Goal: Transaction & Acquisition: Purchase product/service

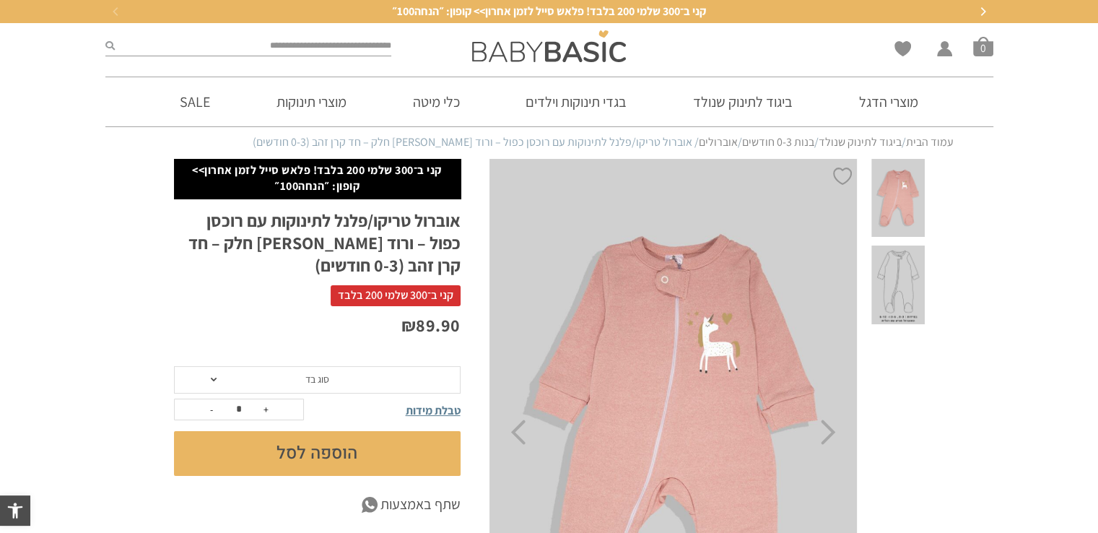
click at [913, 263] on span at bounding box center [898, 285] width 53 height 79
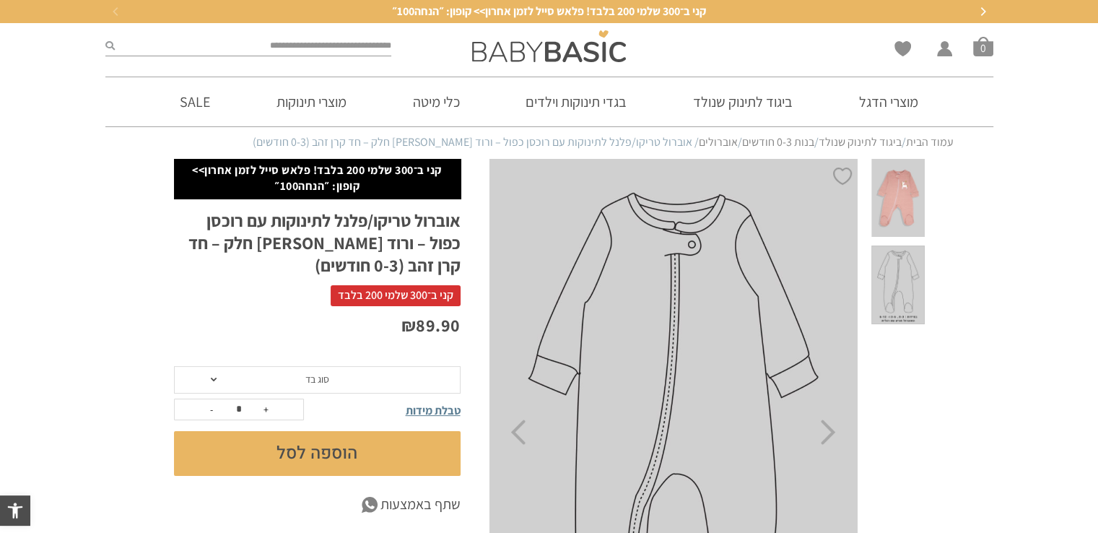
click at [900, 191] on span at bounding box center [898, 198] width 53 height 79
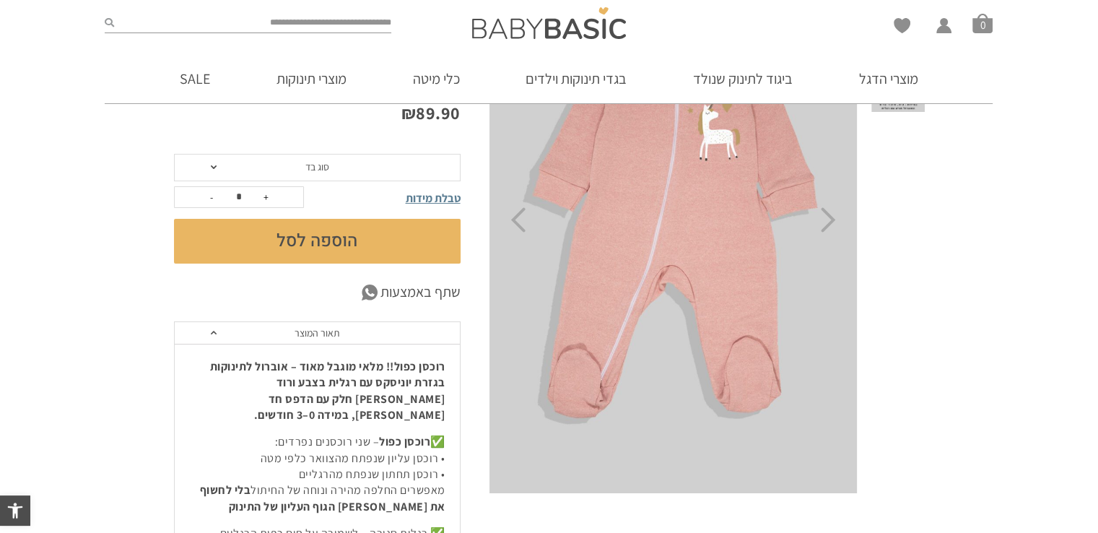
scroll to position [217, 0]
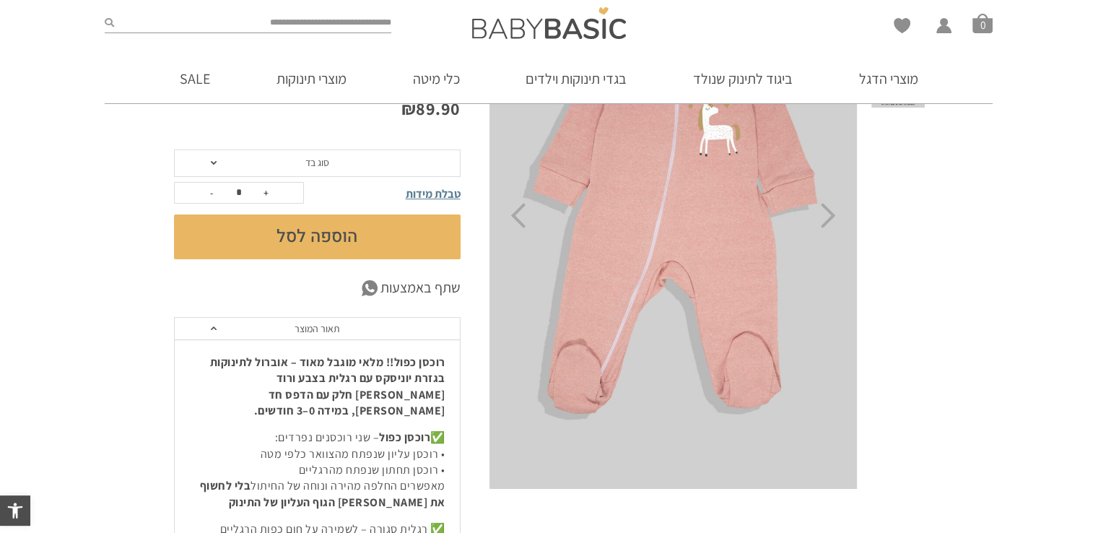
click at [826, 231] on img at bounding box center [674, 215] width 370 height 547
click at [826, 220] on icon "Next" at bounding box center [828, 215] width 15 height 25
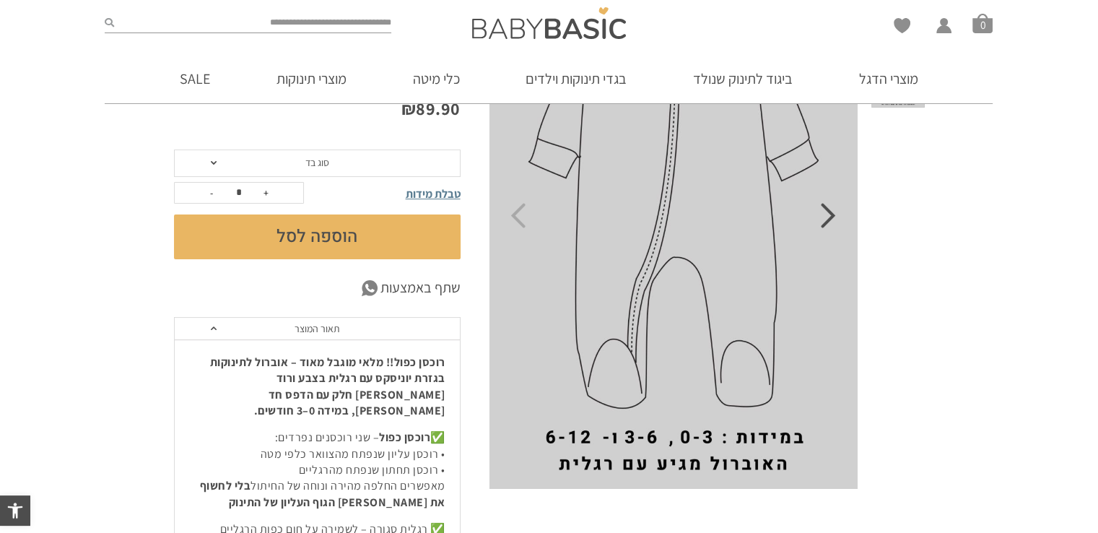
click at [826, 220] on icon "Next" at bounding box center [828, 215] width 15 height 25
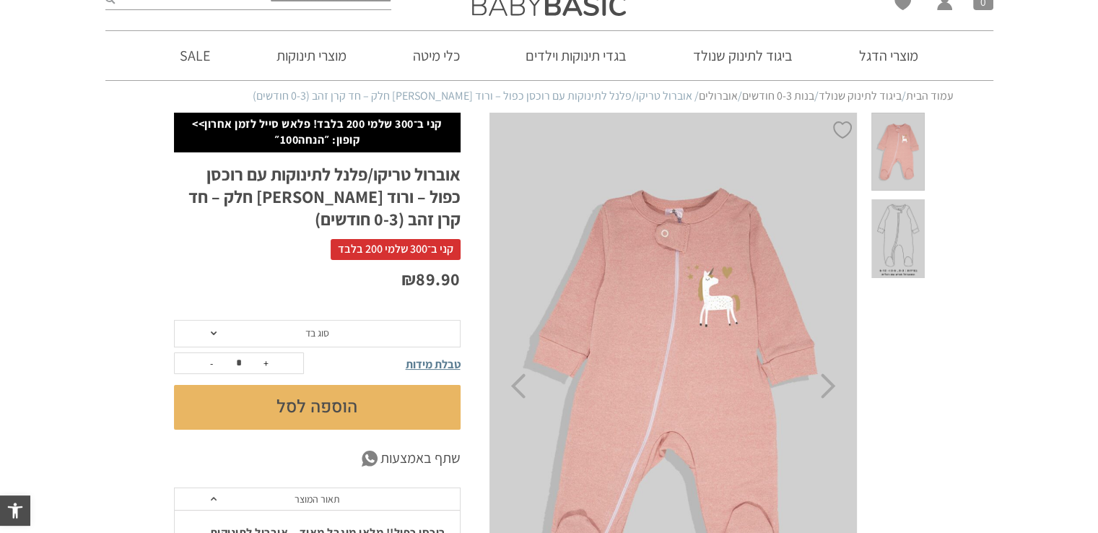
scroll to position [0, 0]
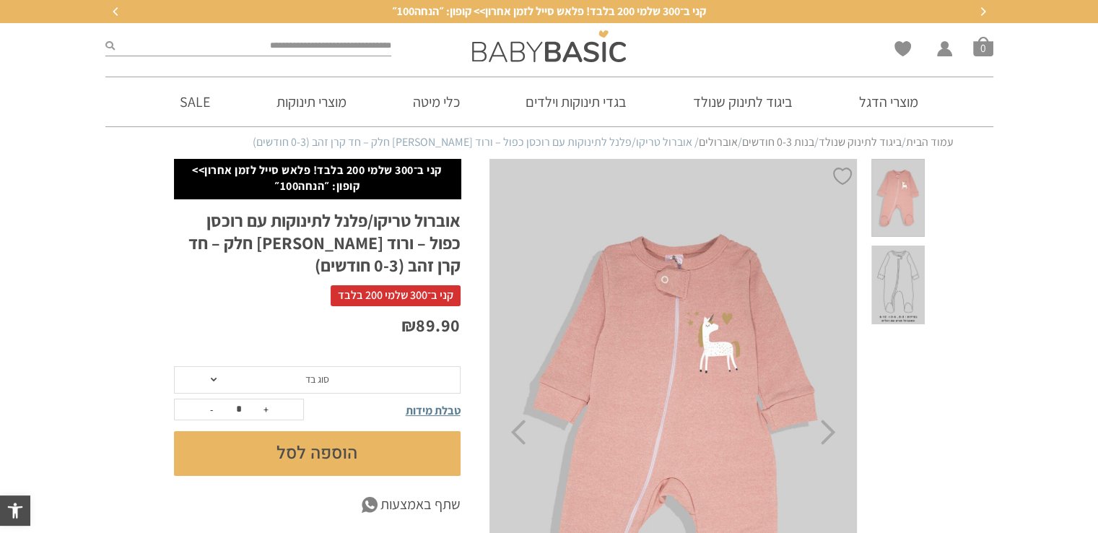
click at [644, 274] on img at bounding box center [674, 432] width 370 height 547
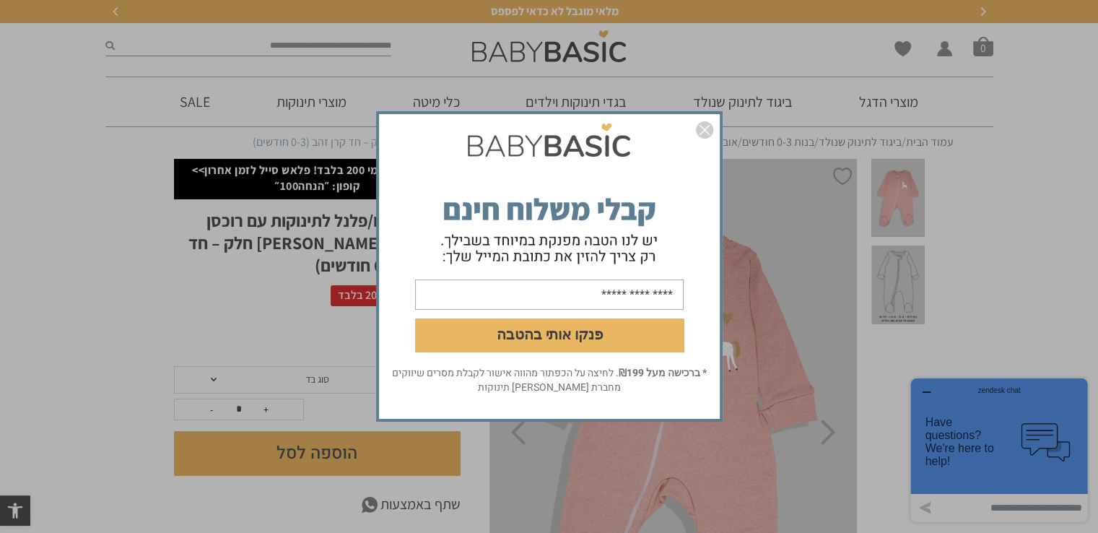
scroll to position [72, 0]
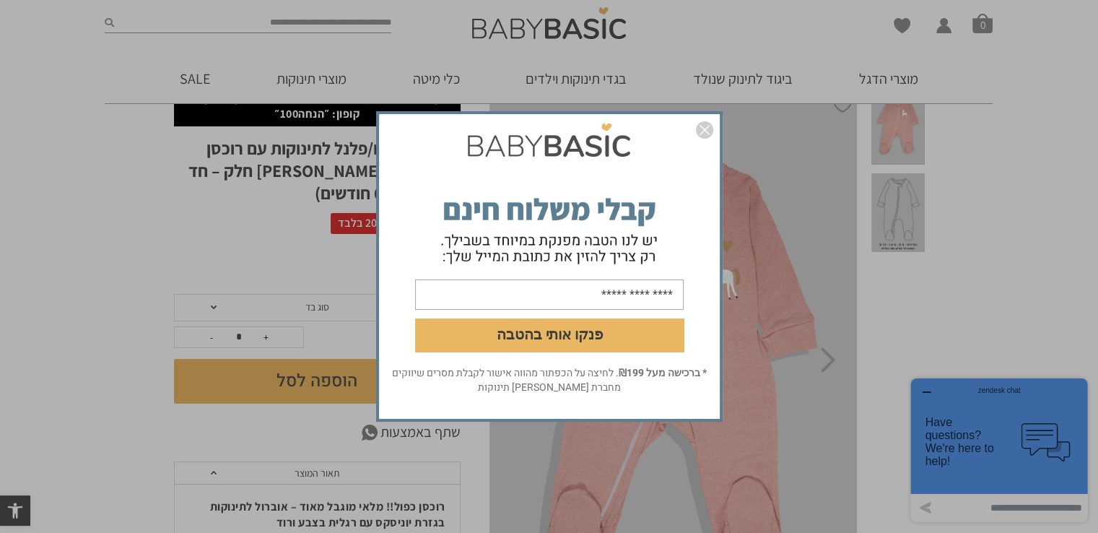
click at [713, 131] on img "סגור" at bounding box center [704, 129] width 17 height 17
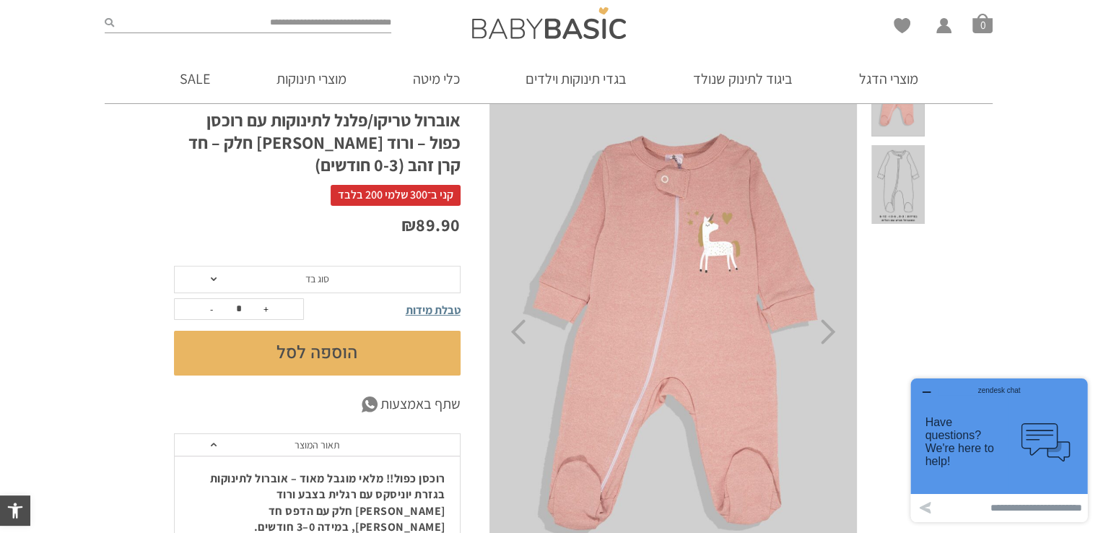
scroll to position [95, 0]
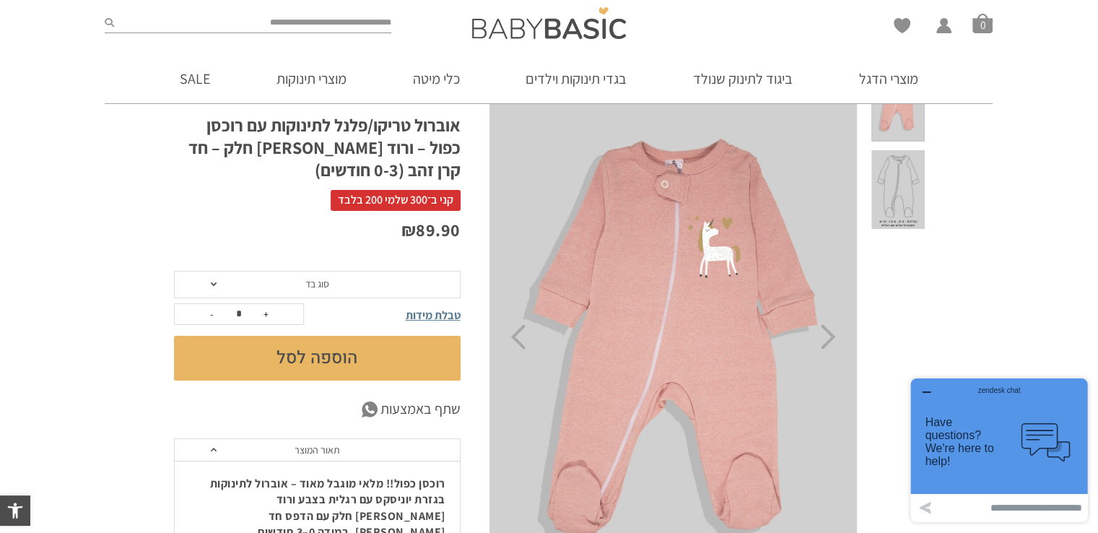
click at [760, 256] on img at bounding box center [674, 337] width 370 height 547
click at [662, 218] on img at bounding box center [674, 337] width 370 height 547
click at [670, 148] on img at bounding box center [674, 337] width 370 height 547
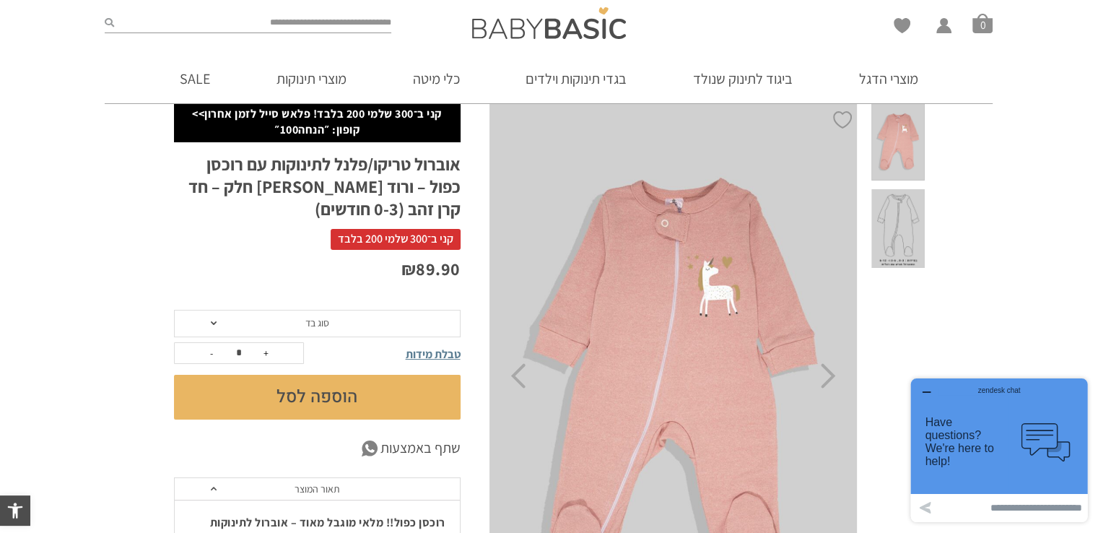
scroll to position [23, 0]
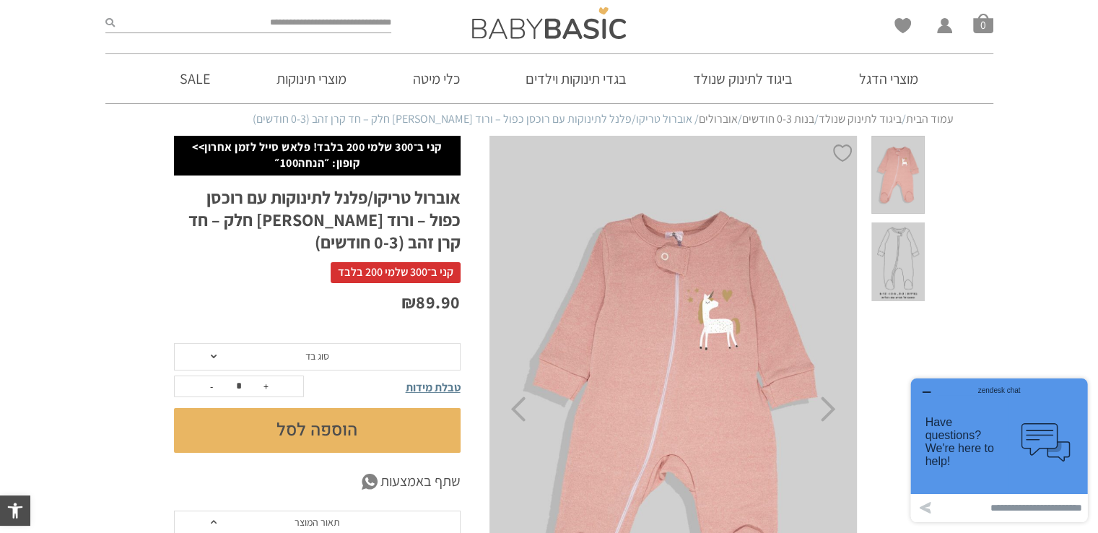
click at [705, 316] on img at bounding box center [674, 409] width 370 height 547
click at [837, 414] on img at bounding box center [674, 409] width 370 height 547
click at [827, 413] on icon "Next" at bounding box center [828, 408] width 15 height 25
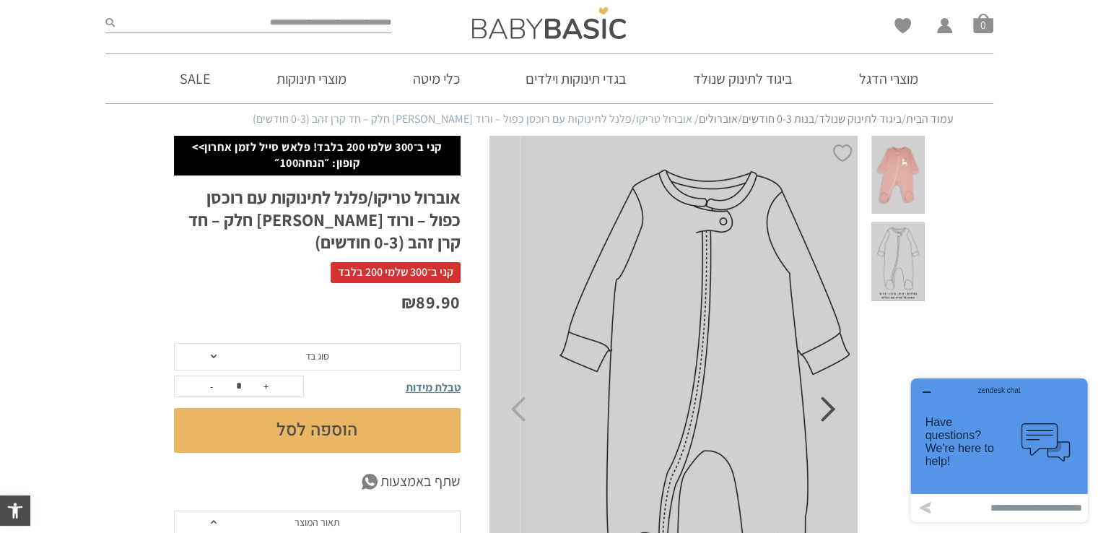
click at [827, 413] on icon "Next" at bounding box center [828, 408] width 15 height 25
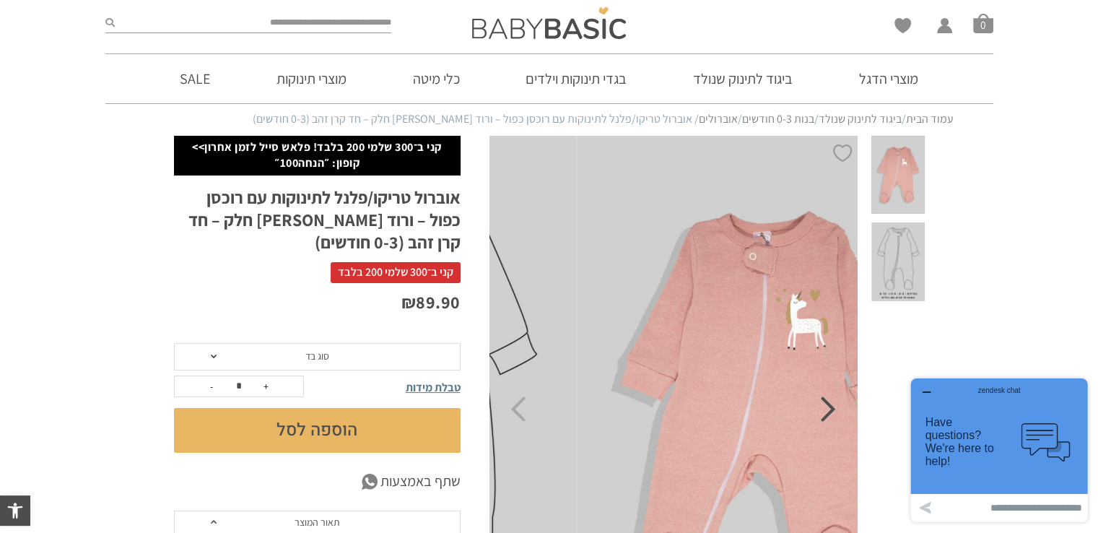
click at [827, 413] on icon "Next" at bounding box center [828, 408] width 15 height 25
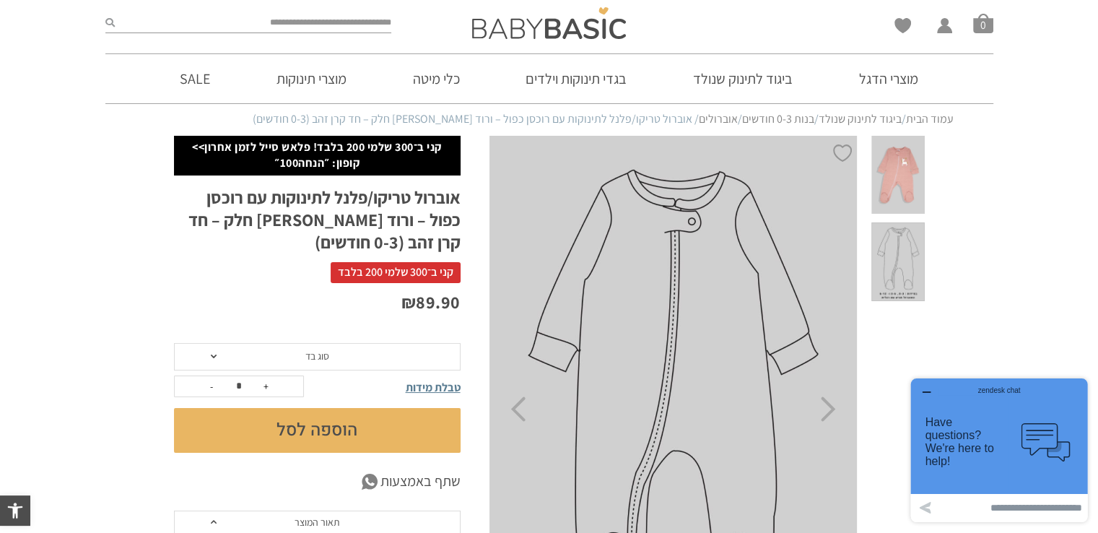
click at [531, 412] on img at bounding box center [674, 409] width 370 height 547
click at [523, 407] on icon "Previous" at bounding box center [518, 408] width 15 height 25
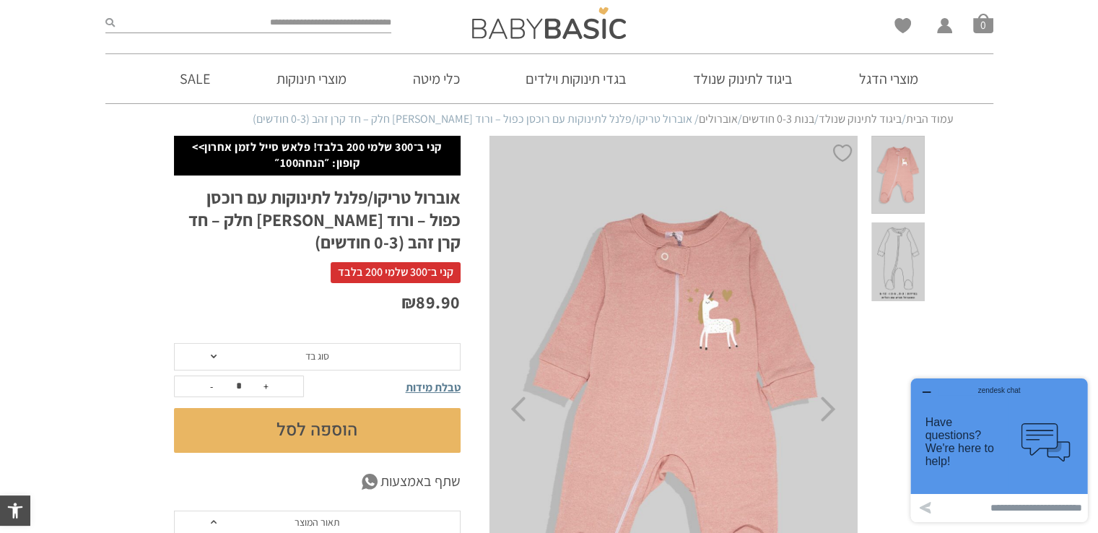
click at [883, 171] on span at bounding box center [898, 175] width 53 height 79
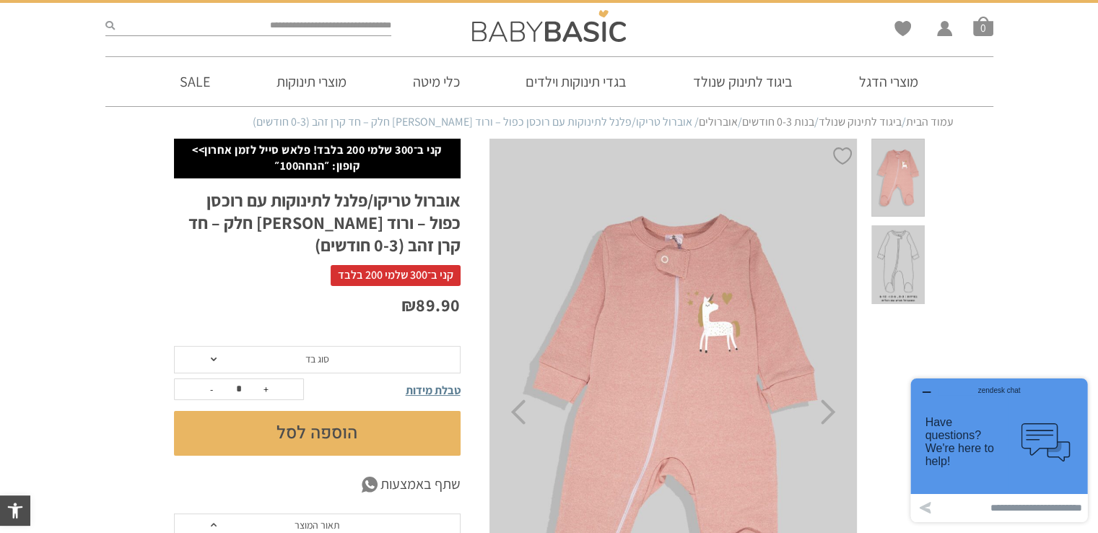
scroll to position [0, 0]
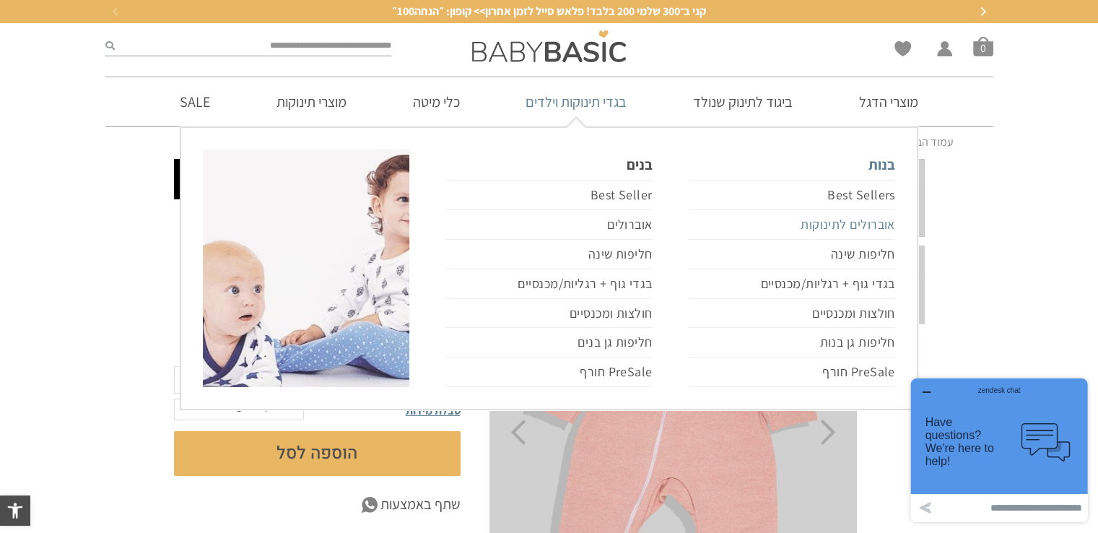
click at [880, 222] on link "אוברולים לתינוקות" at bounding box center [792, 225] width 207 height 30
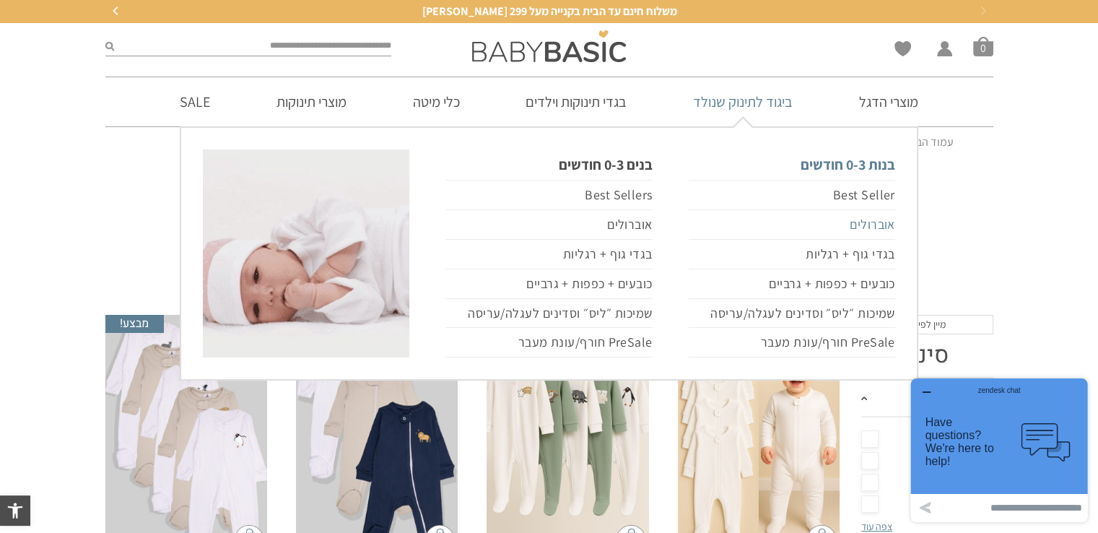
click at [866, 220] on link "אוברולים" at bounding box center [792, 225] width 207 height 30
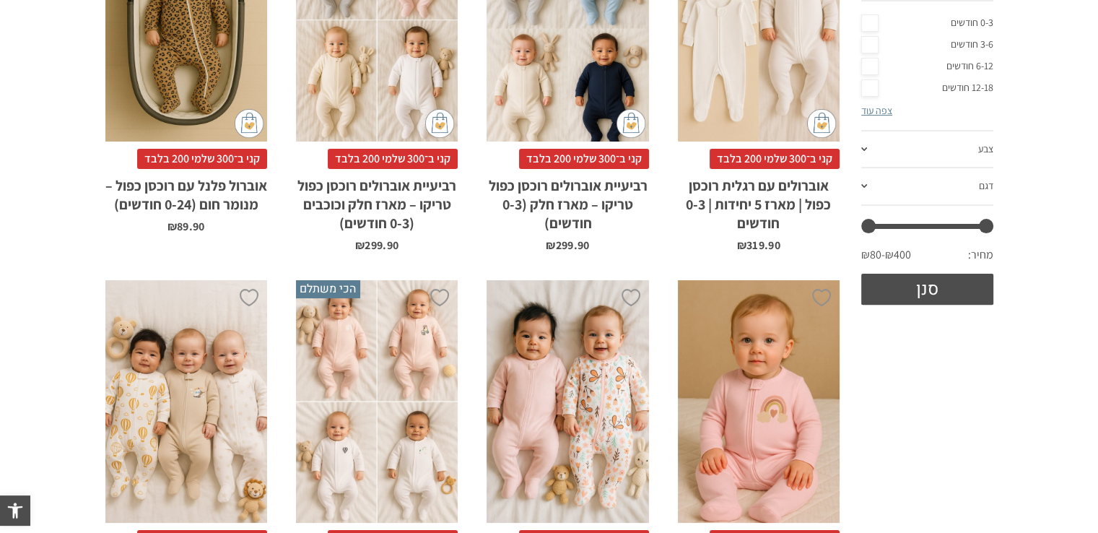
scroll to position [534, 0]
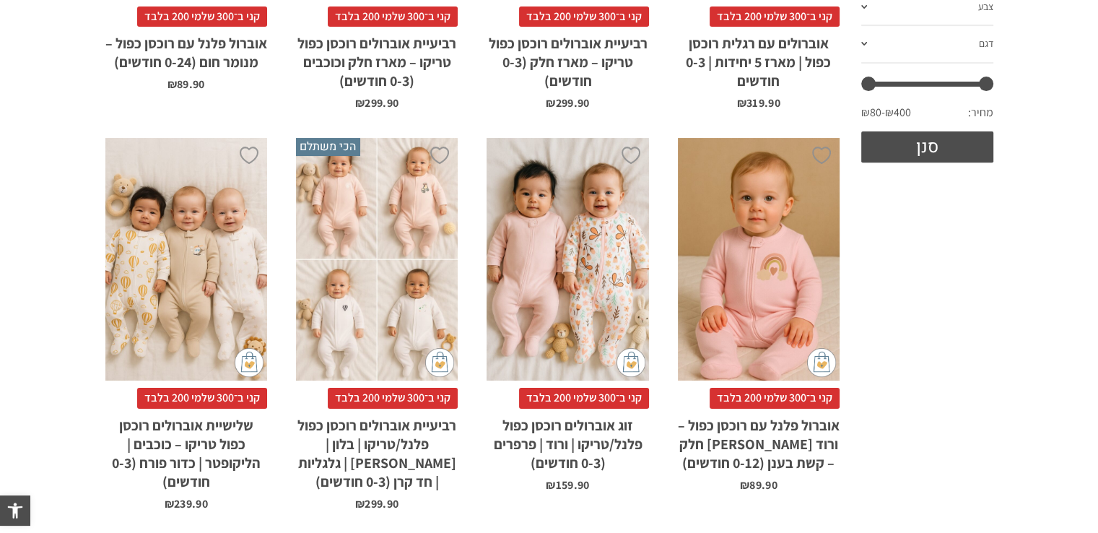
drag, startPoint x: 1108, startPoint y: 32, endPoint x: 1091, endPoint y: 100, distance: 70.1
click at [769, 240] on div "x בחירת מידה 0-3m 3-6m 6-12m" at bounding box center [759, 259] width 162 height 243
click at [784, 240] on div "x בחירת מידה 0-3m 3-6m 6-12m" at bounding box center [759, 259] width 162 height 243
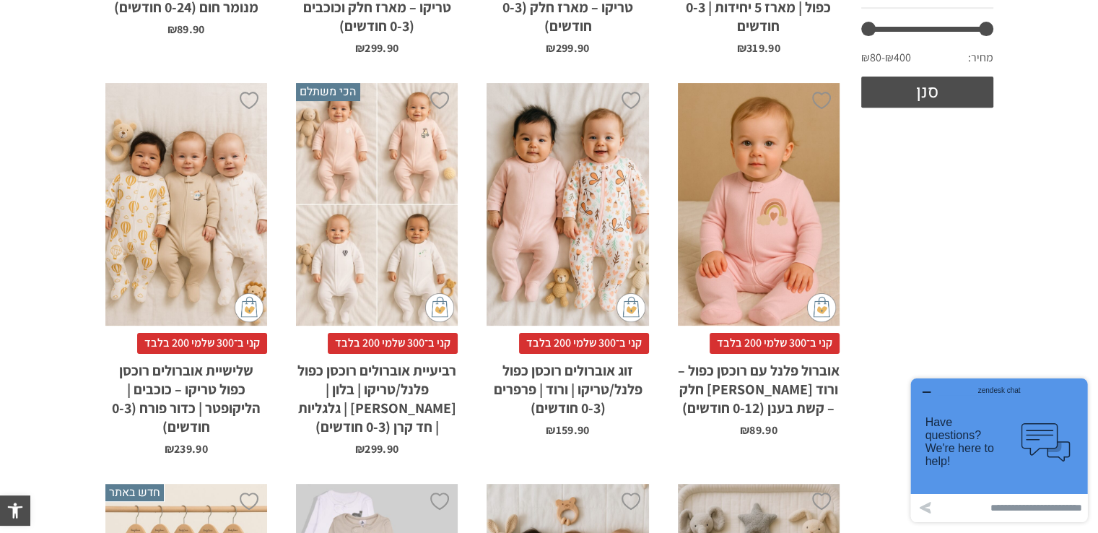
scroll to position [607, 0]
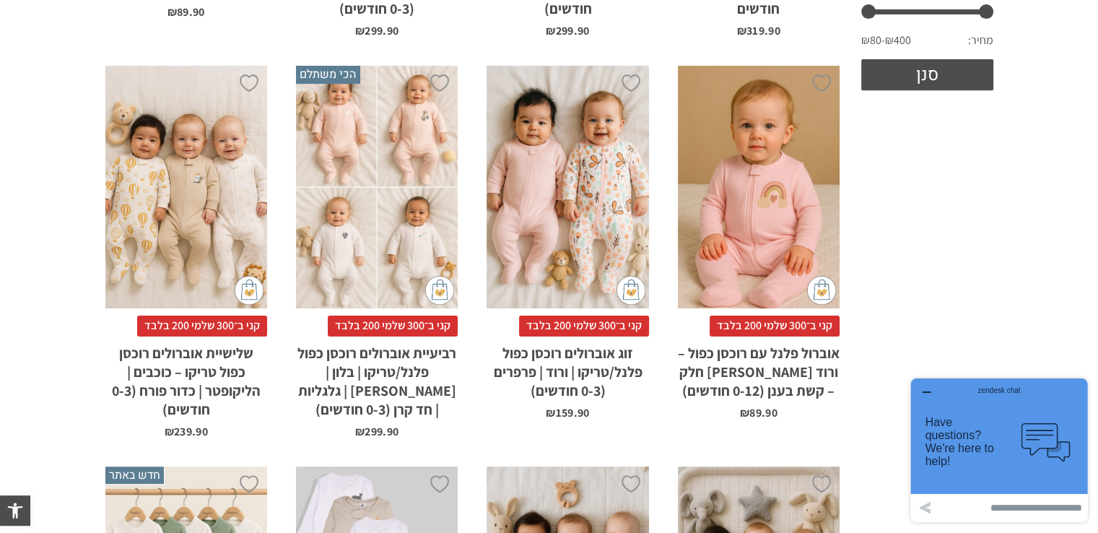
click at [787, 373] on h2 "אוברול פלנל עם רוכסן כפול – ורוד [PERSON_NAME] חלק – קשת בענן (0-12 חודשים)" at bounding box center [759, 368] width 162 height 64
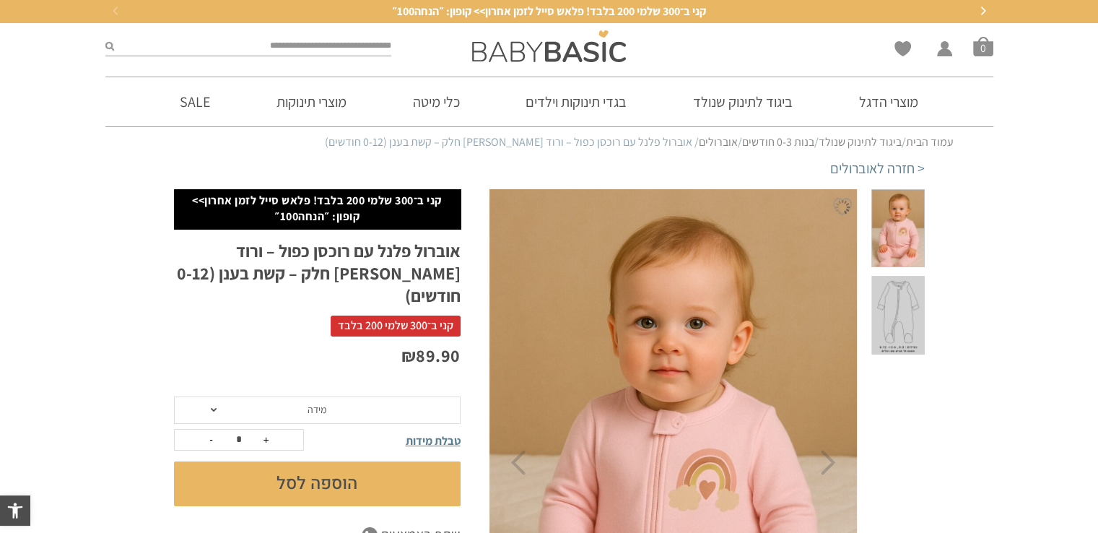
click at [895, 287] on span at bounding box center [898, 315] width 53 height 79
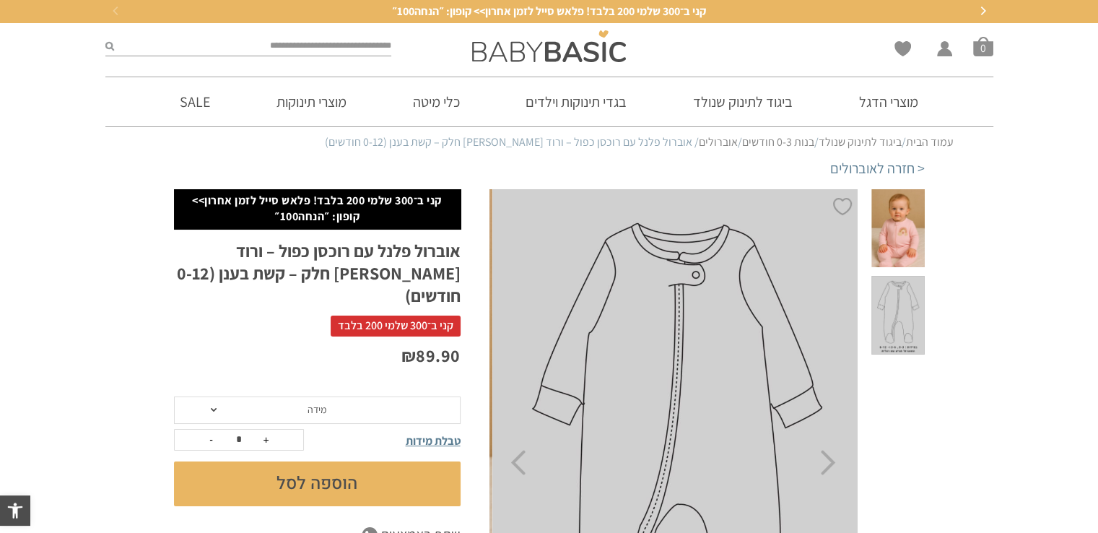
click at [900, 234] on span at bounding box center [898, 228] width 53 height 79
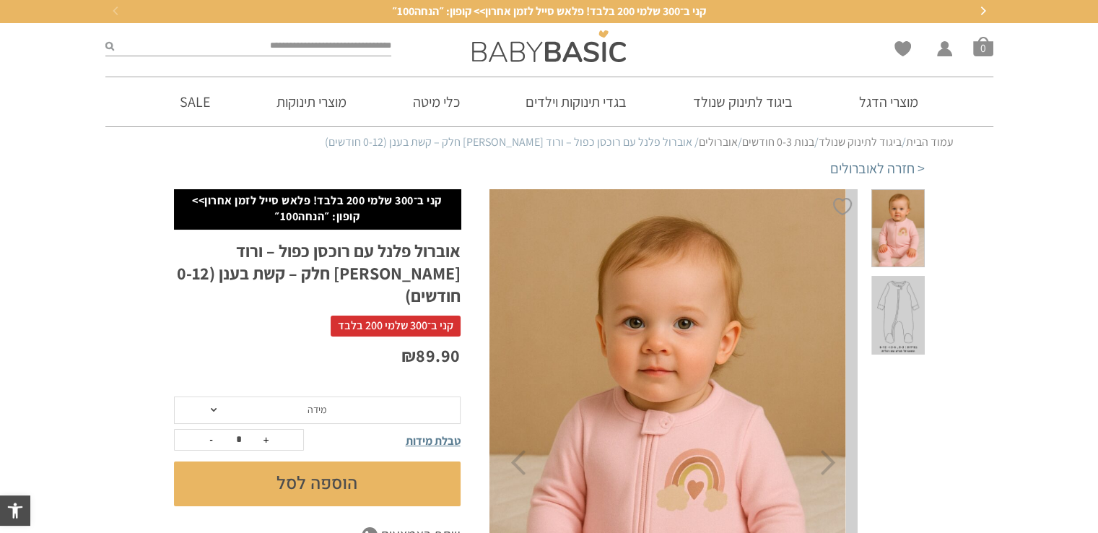
scroll to position [144, 0]
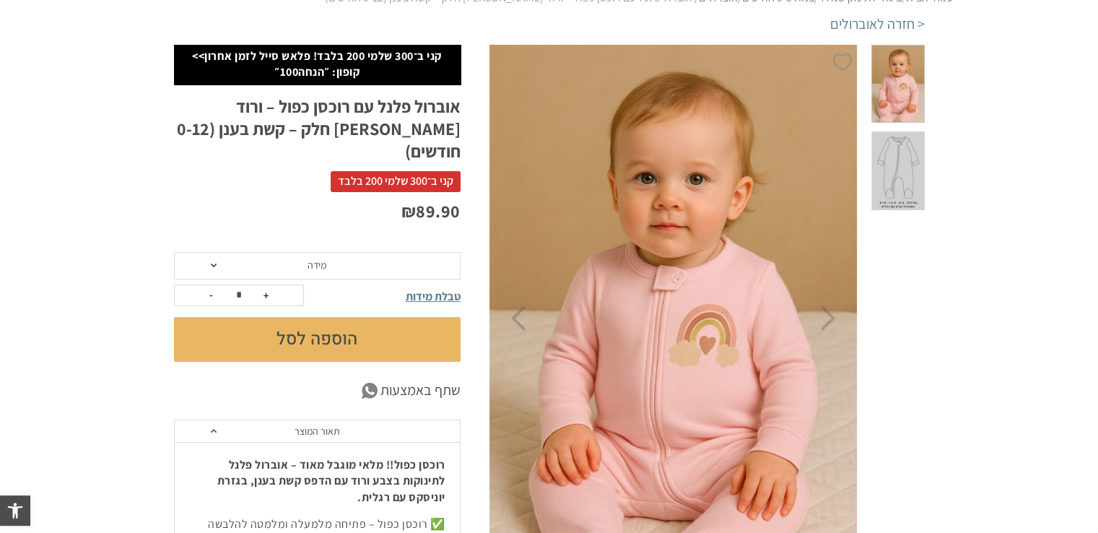
click at [829, 333] on img at bounding box center [674, 318] width 370 height 555
click at [829, 321] on icon "Next" at bounding box center [828, 317] width 15 height 25
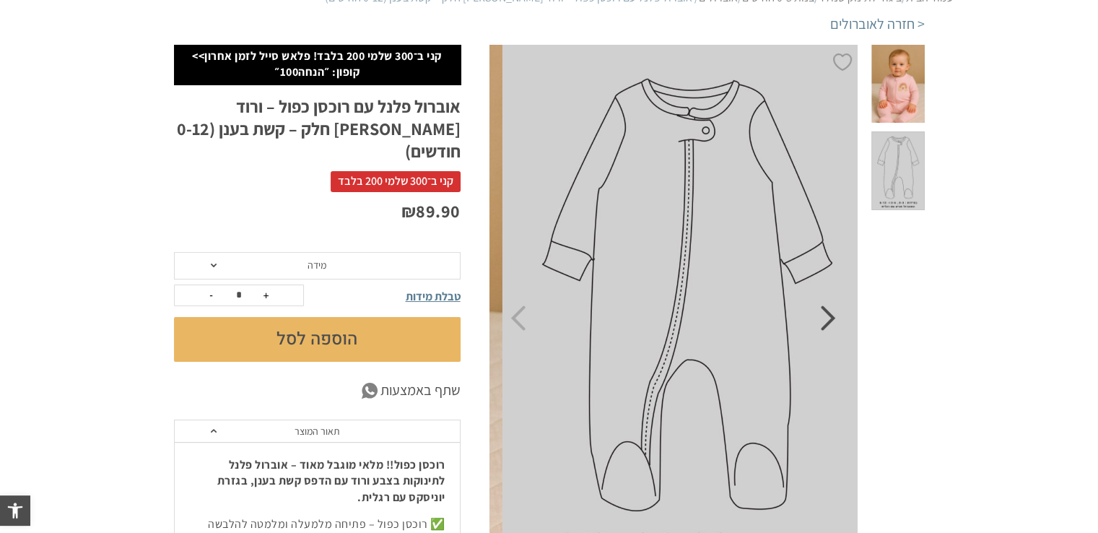
click at [829, 321] on icon "Next" at bounding box center [828, 317] width 15 height 25
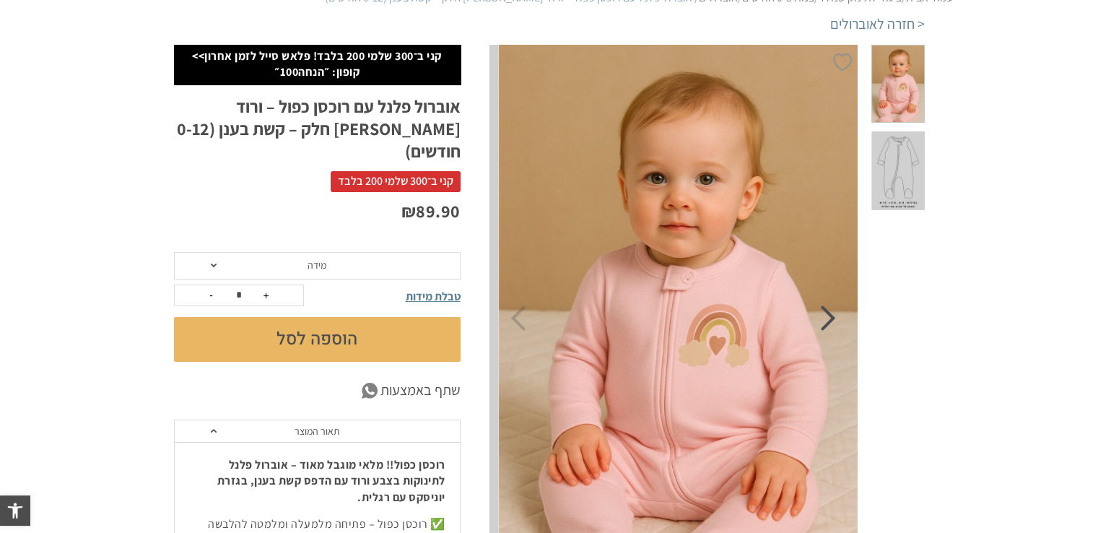
click at [829, 321] on icon "Next" at bounding box center [828, 317] width 15 height 25
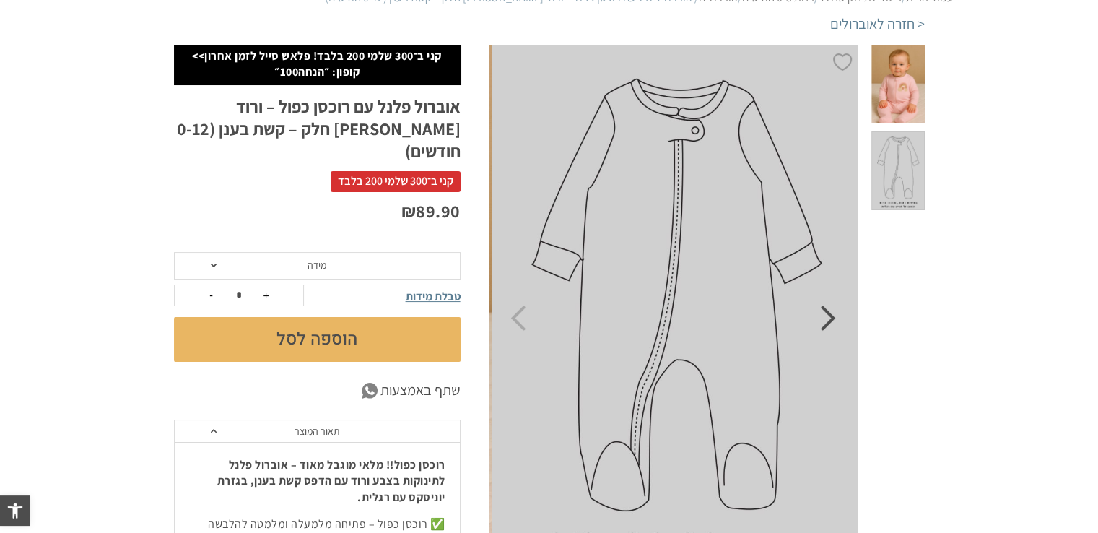
click at [829, 321] on icon "Next" at bounding box center [828, 317] width 15 height 25
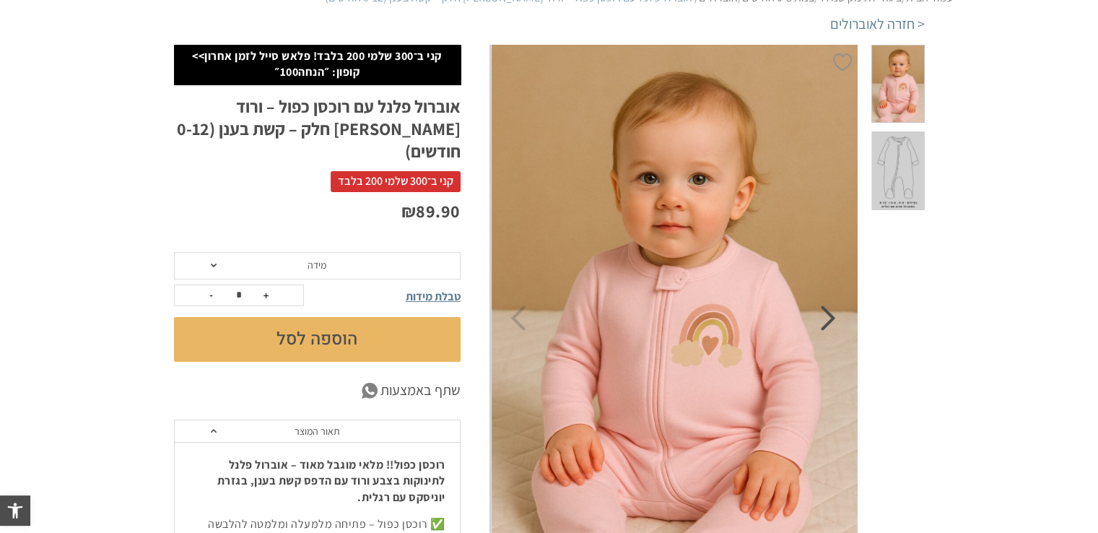
click at [829, 321] on icon "Next" at bounding box center [828, 317] width 15 height 25
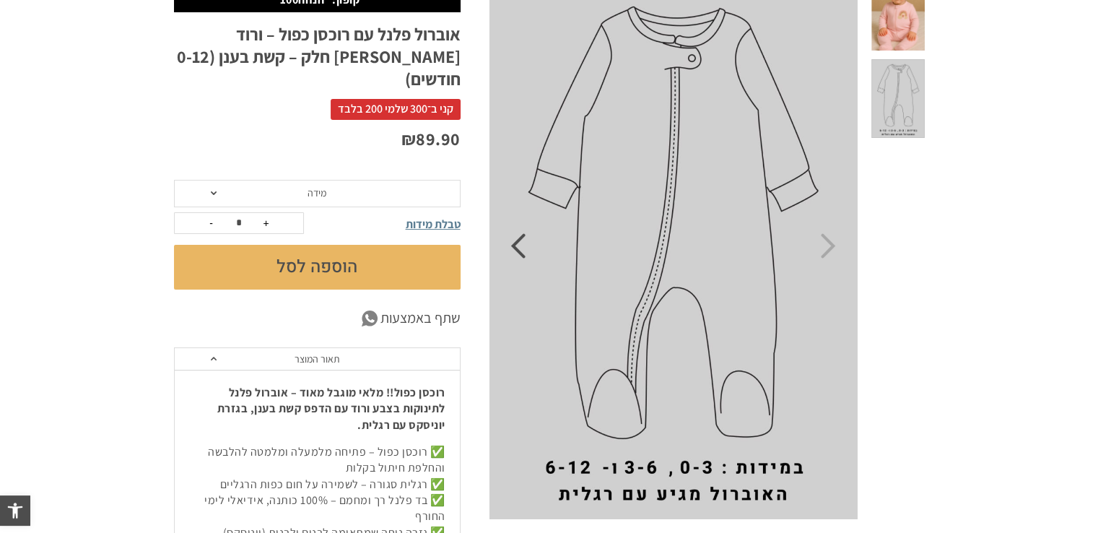
scroll to position [0, 0]
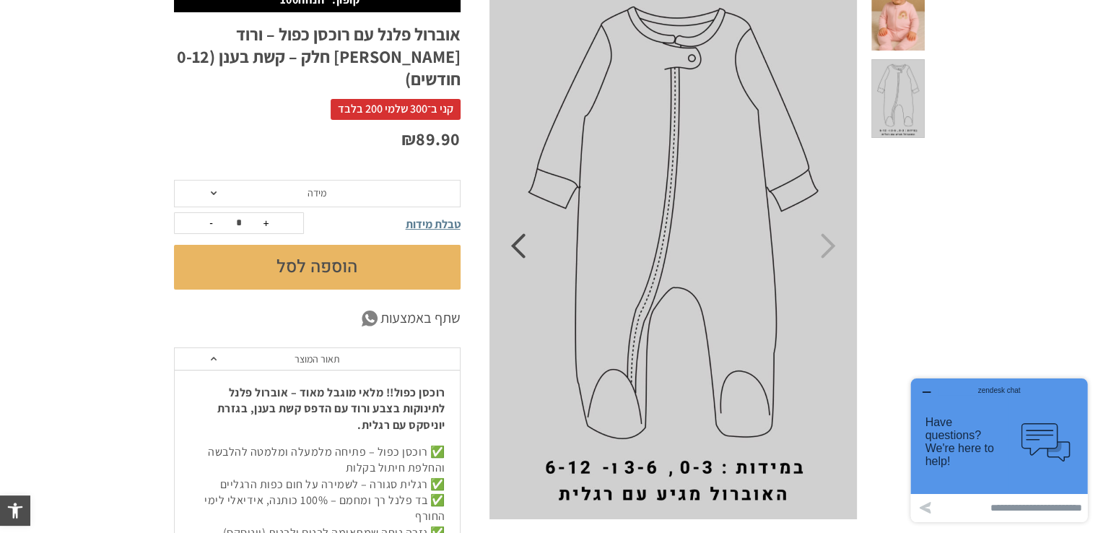
click at [514, 246] on icon "Previous" at bounding box center [518, 245] width 15 height 25
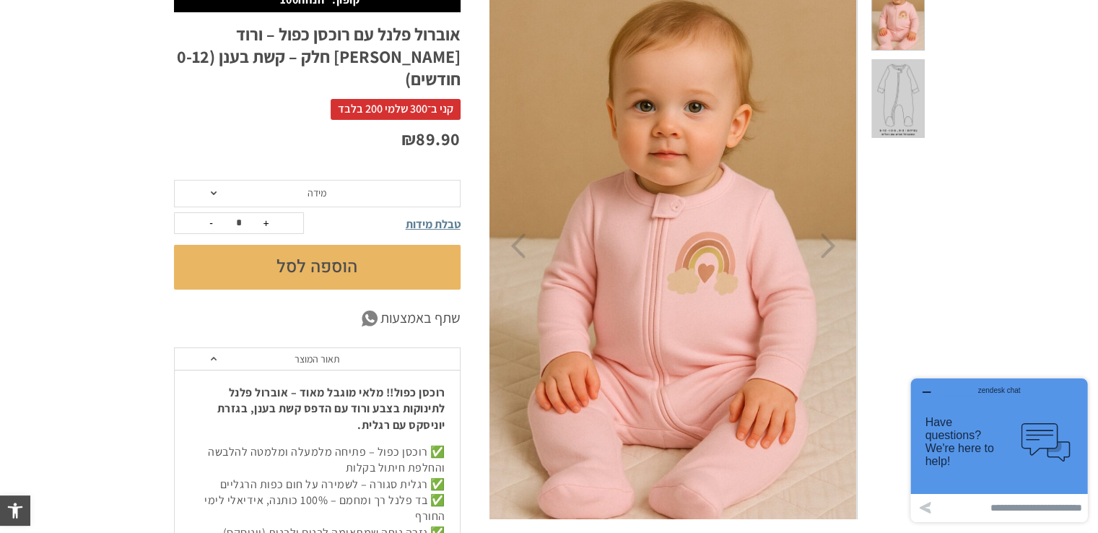
click at [635, 220] on img at bounding box center [672, 246] width 370 height 555
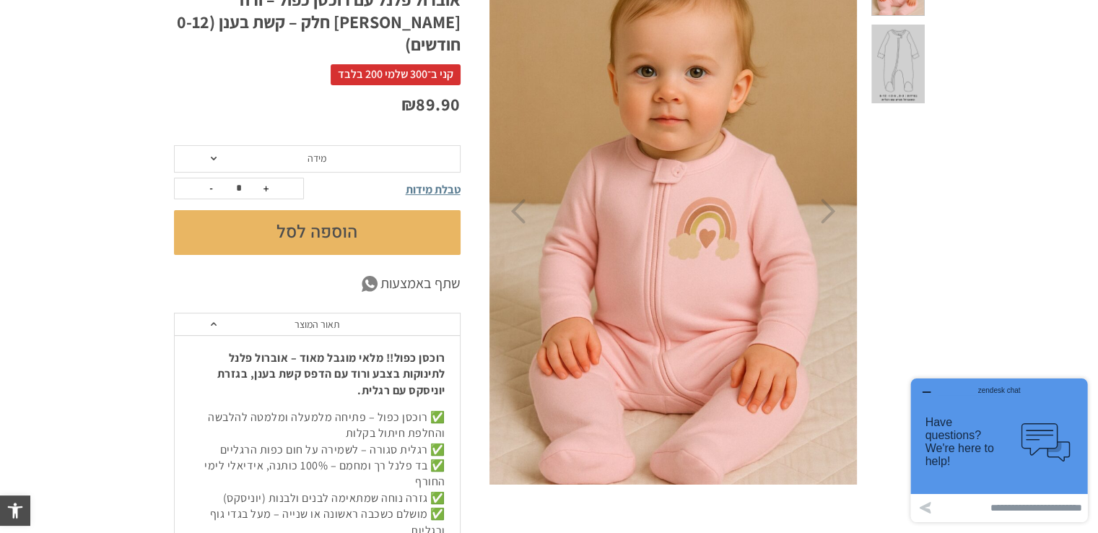
scroll to position [217, 0]
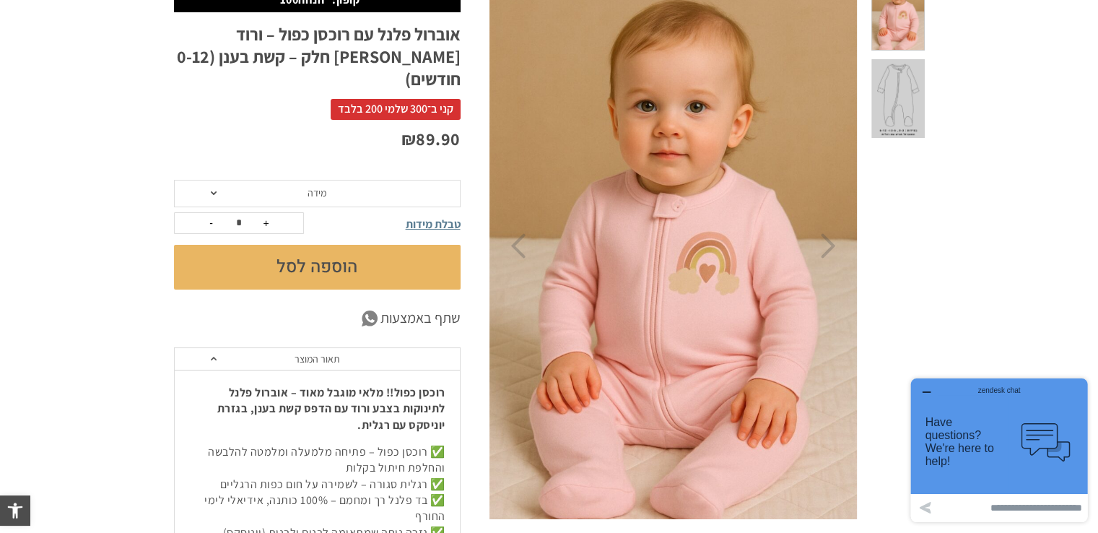
click at [909, 15] on span at bounding box center [898, 12] width 53 height 79
click at [895, 85] on span at bounding box center [898, 98] width 53 height 79
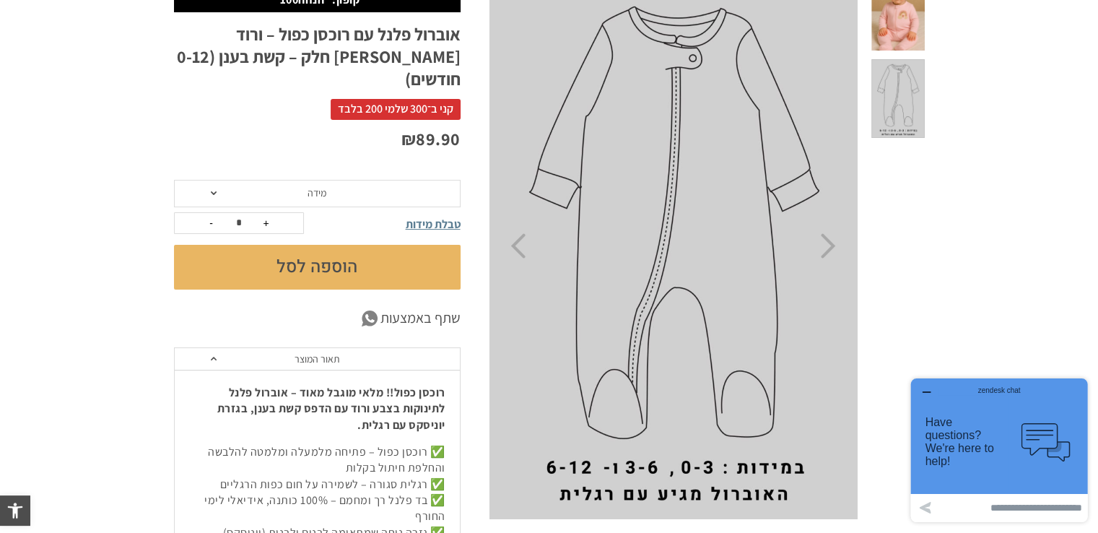
click at [903, 18] on span at bounding box center [898, 12] width 53 height 79
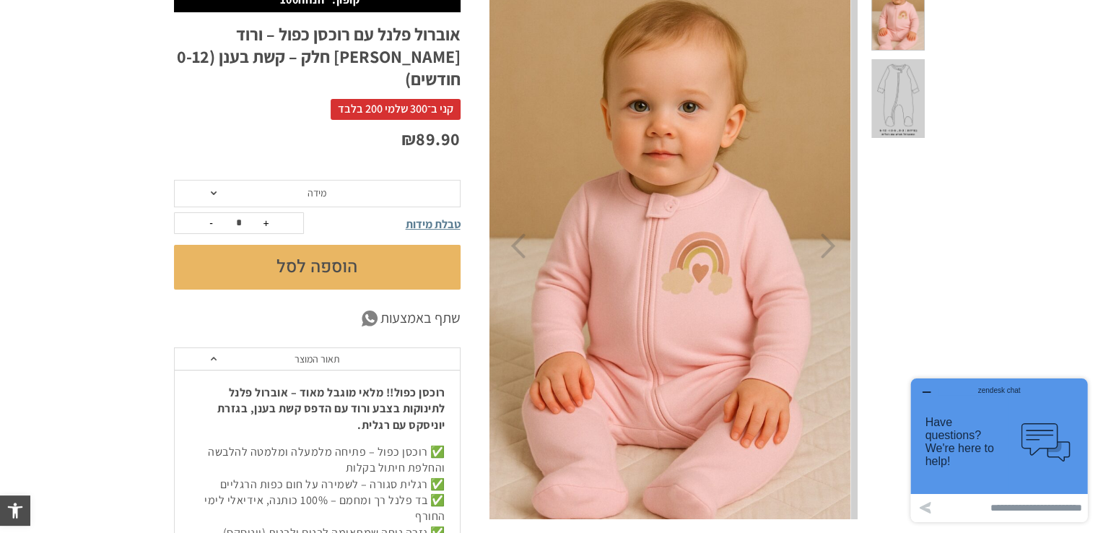
click at [781, 188] on img at bounding box center [667, 246] width 370 height 555
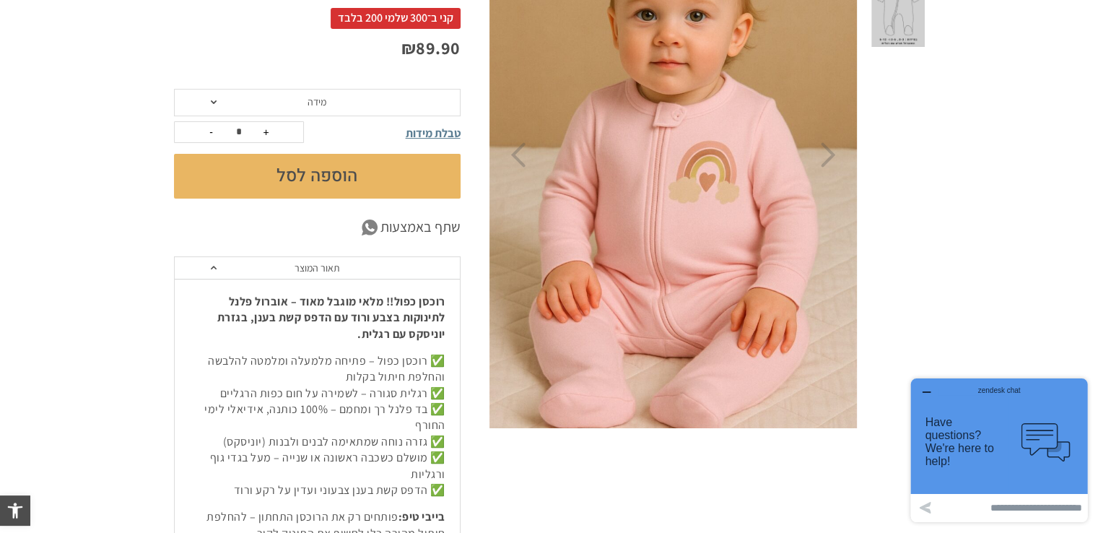
scroll to position [289, 0]
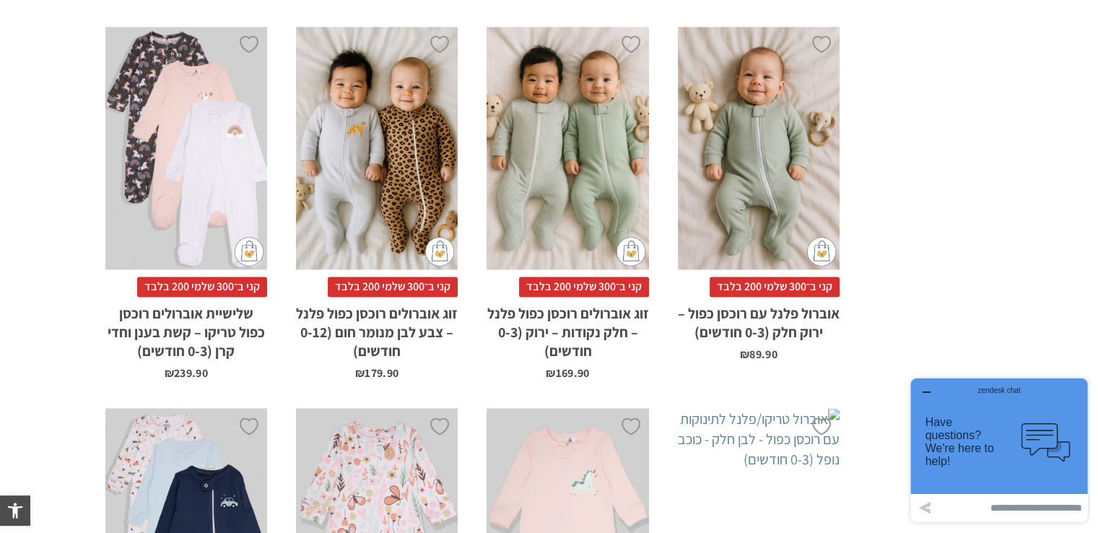
click at [161, 160] on div "x הוספה לסל" at bounding box center [186, 148] width 162 height 243
click at [198, 142] on div "x הוספה לסל" at bounding box center [186, 148] width 162 height 243
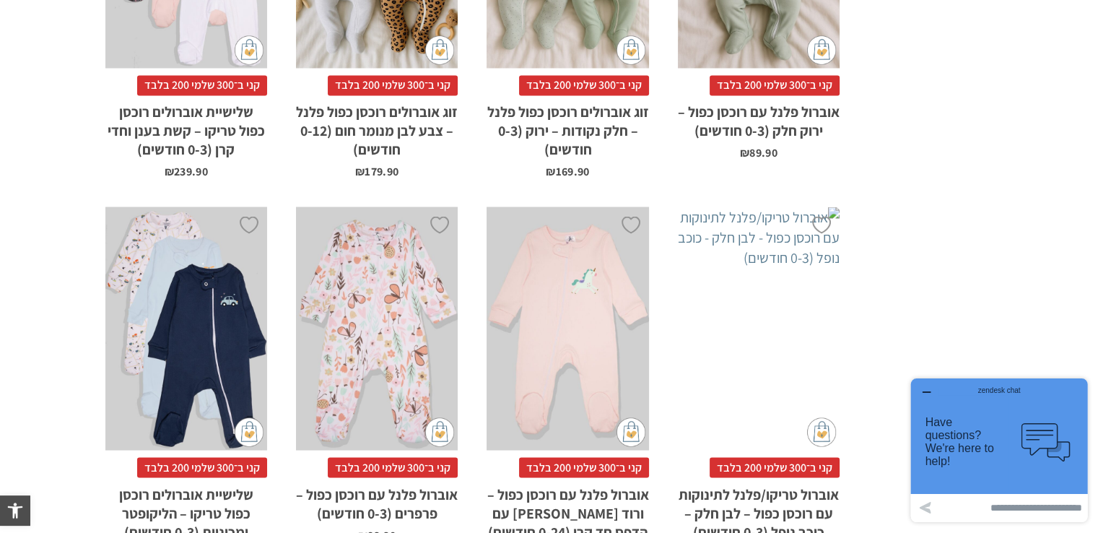
scroll to position [2938, 0]
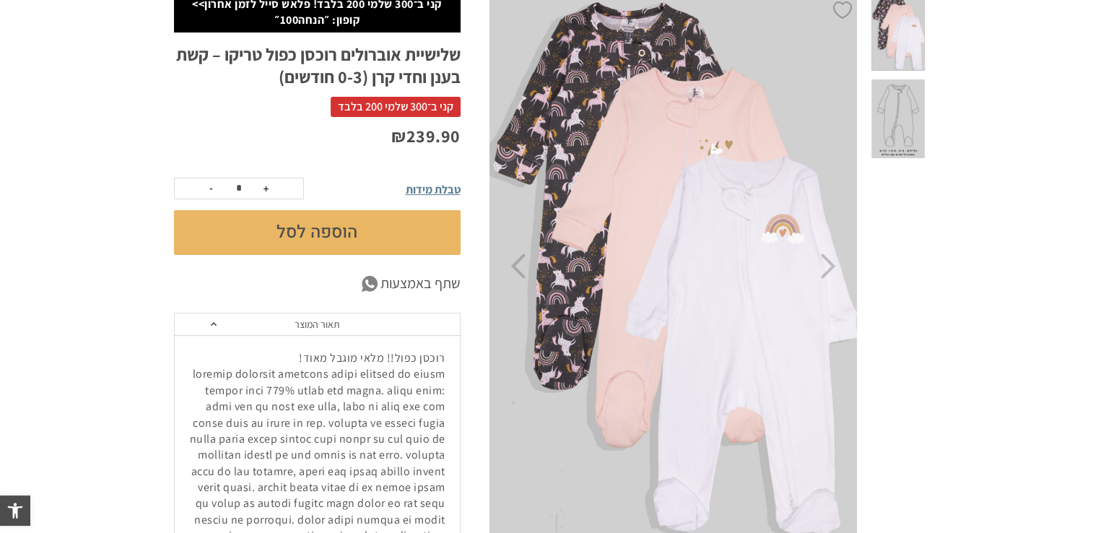
click at [786, 118] on img at bounding box center [674, 266] width 370 height 547
click at [668, 147] on img at bounding box center [674, 266] width 370 height 547
click at [822, 267] on icon "Next" at bounding box center [828, 265] width 15 height 25
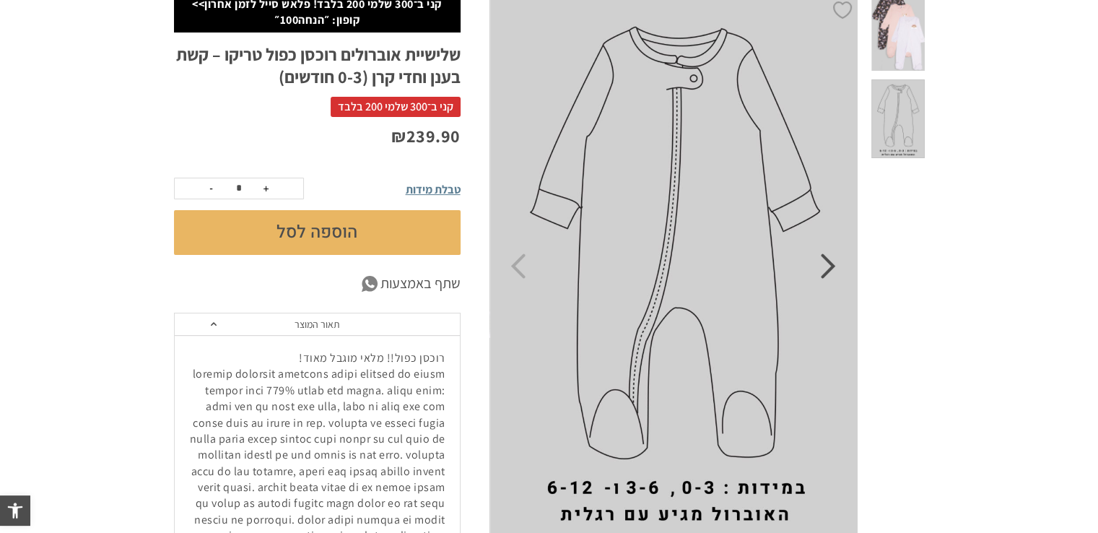
click at [822, 267] on icon "Next" at bounding box center [828, 265] width 15 height 25
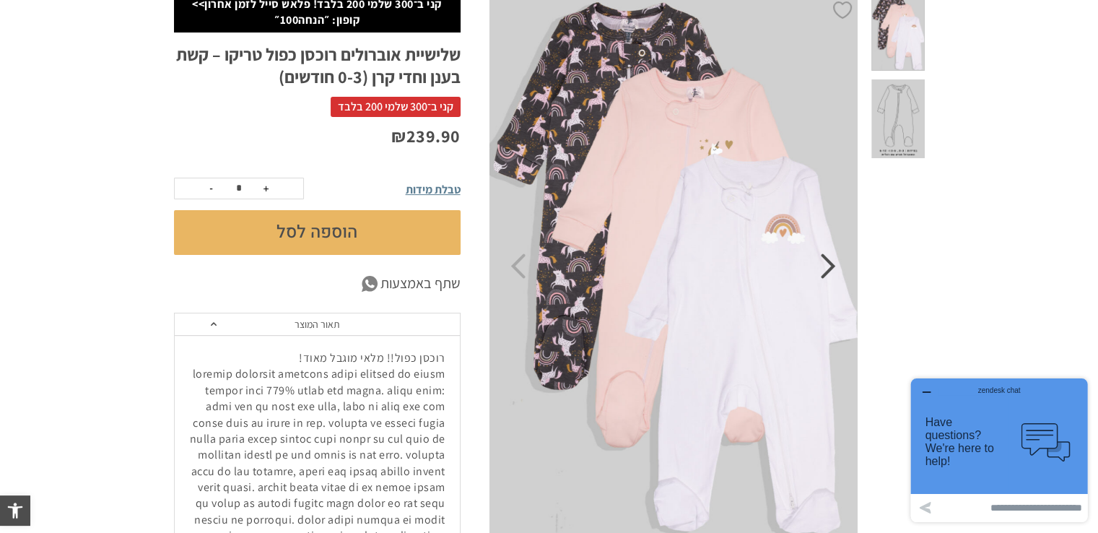
click at [822, 267] on icon "Next" at bounding box center [828, 265] width 15 height 25
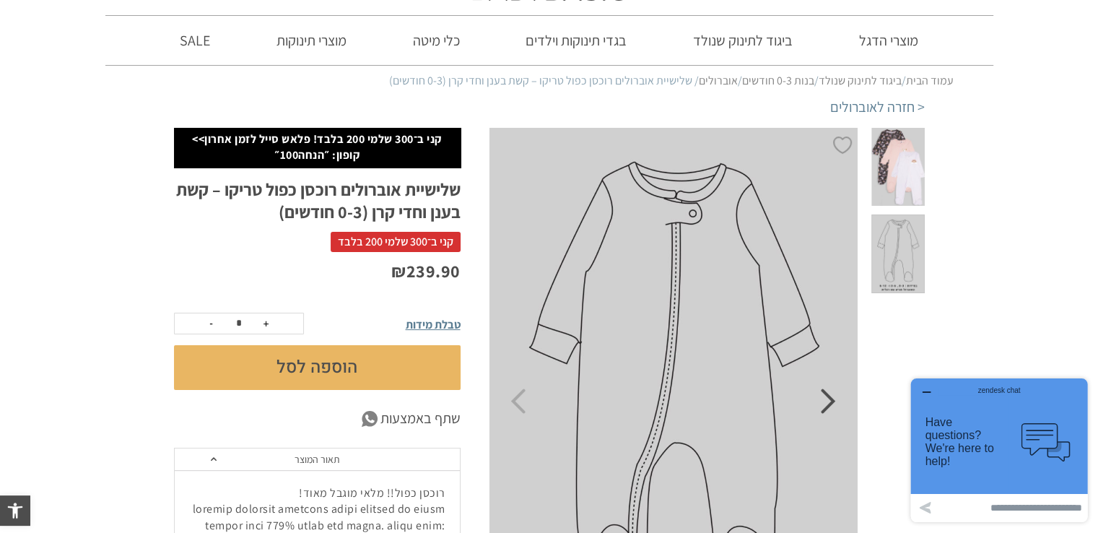
scroll to position [52, 0]
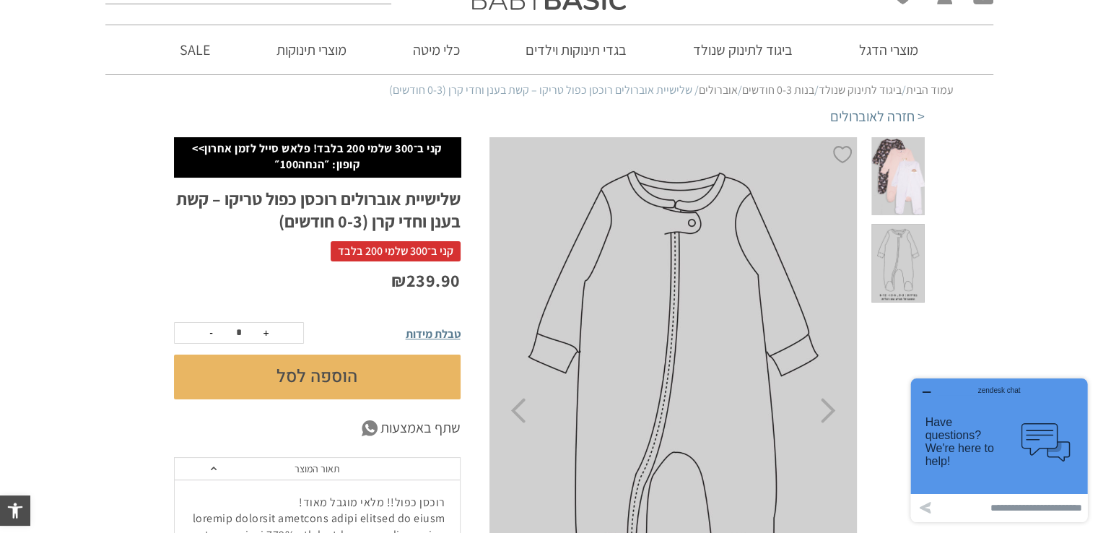
click at [887, 149] on span at bounding box center [898, 176] width 53 height 79
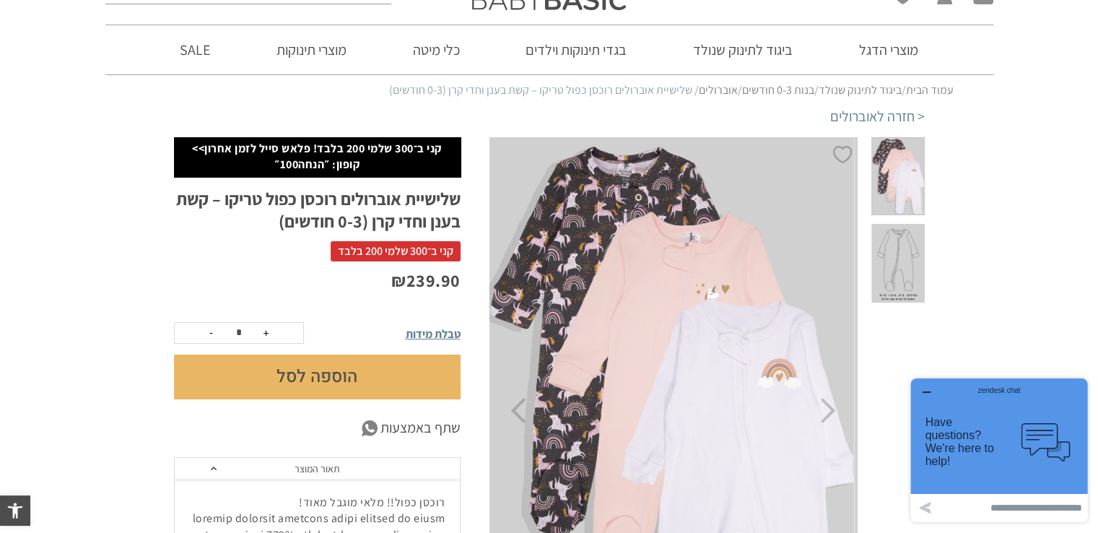
click at [887, 235] on span at bounding box center [898, 263] width 53 height 79
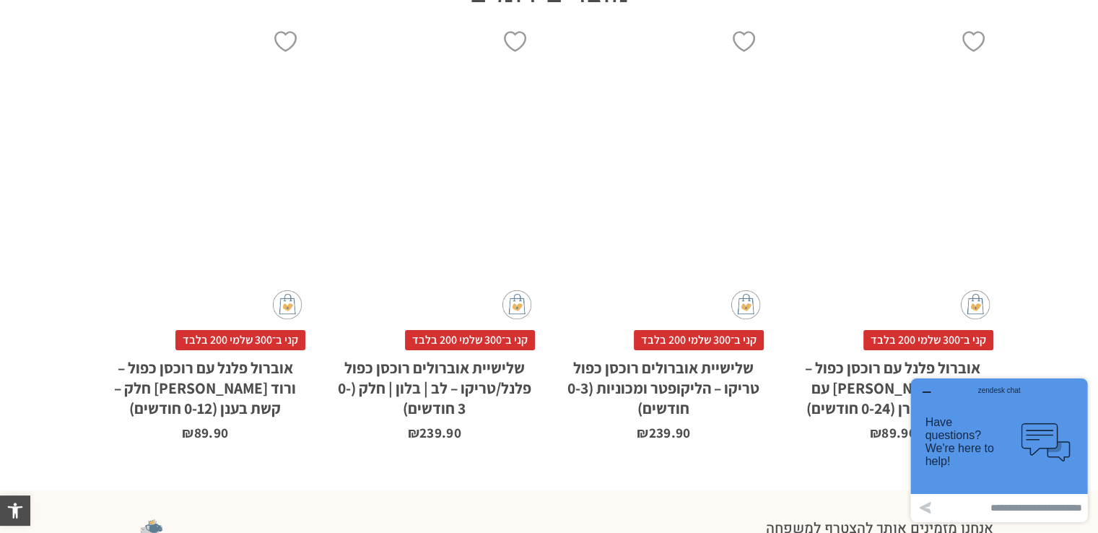
scroll to position [991, 0]
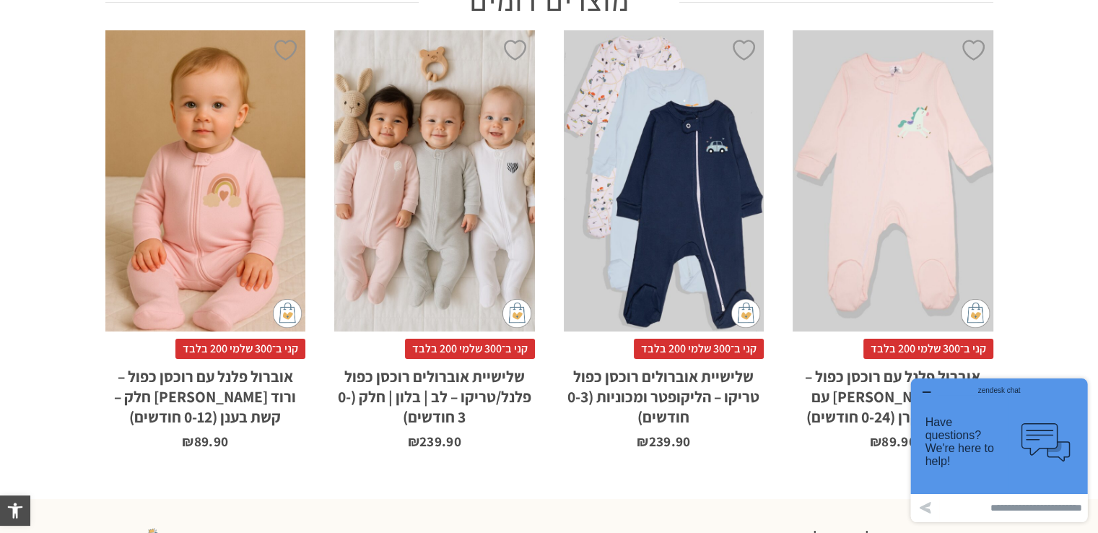
click at [240, 162] on div "x בחירת מידה 0-3m 3-6m 6-12m" at bounding box center [205, 180] width 201 height 300
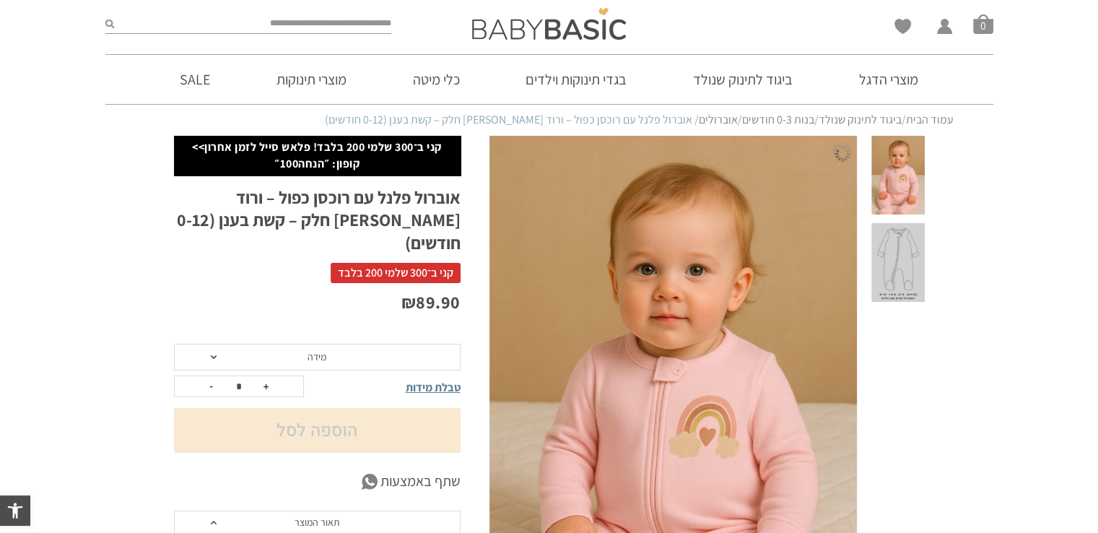
click at [731, 269] on img at bounding box center [674, 409] width 370 height 555
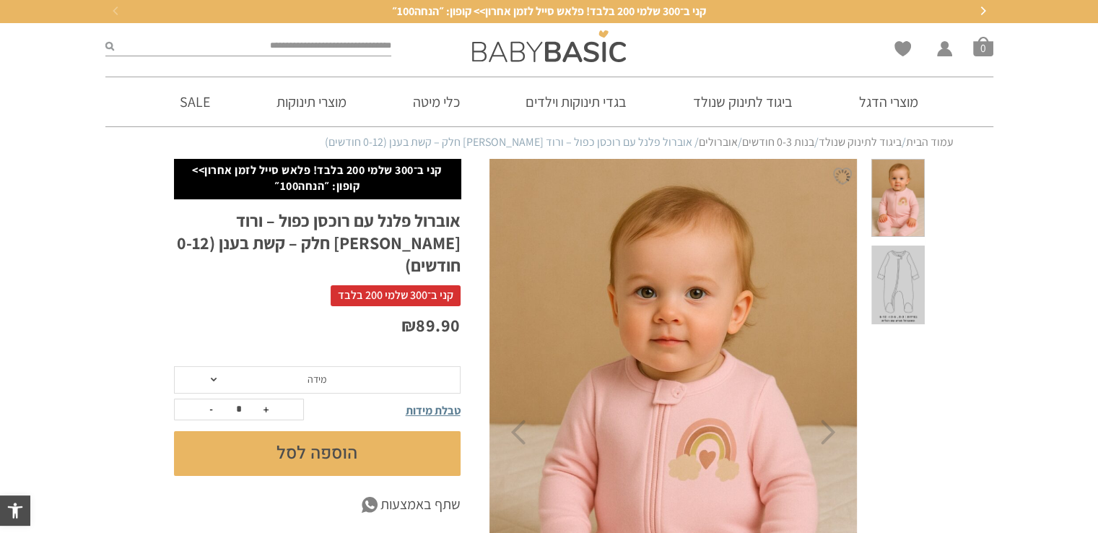
click at [895, 209] on span at bounding box center [898, 198] width 53 height 79
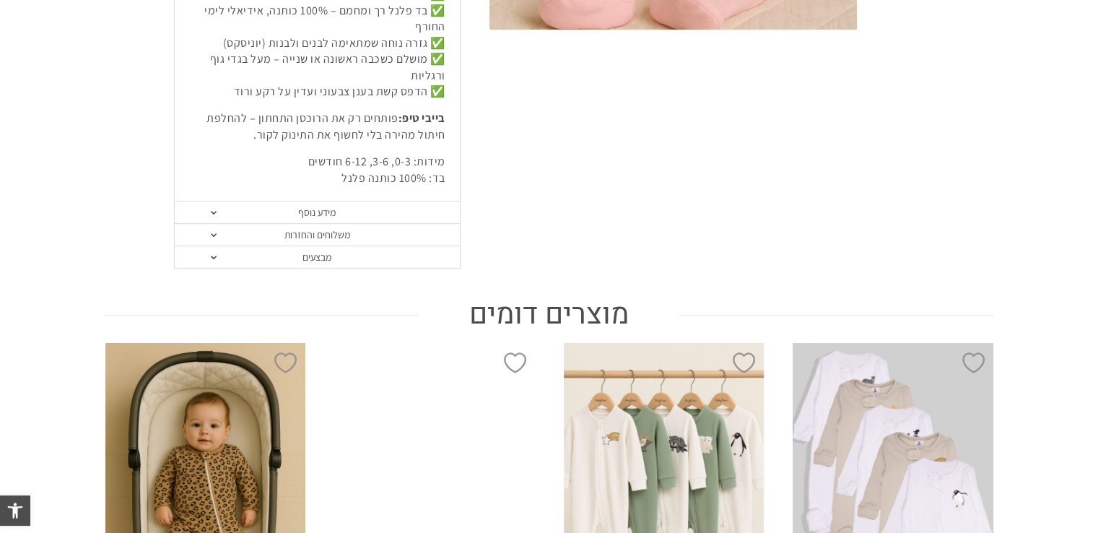
scroll to position [196, 0]
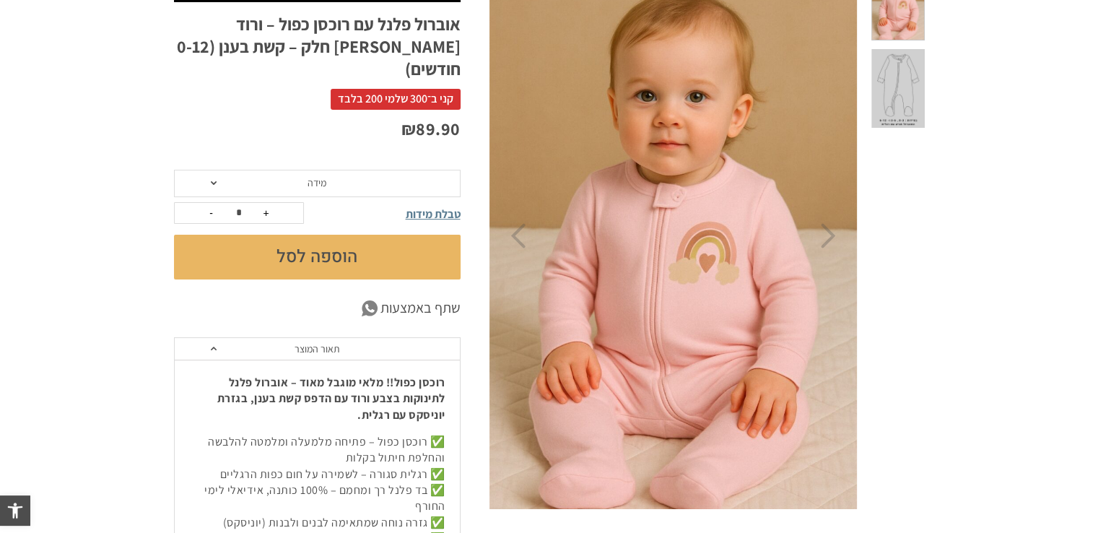
click at [674, 238] on img at bounding box center [674, 236] width 370 height 555
click at [834, 259] on img at bounding box center [674, 236] width 370 height 555
click at [834, 246] on icon "Next" at bounding box center [828, 235] width 15 height 25
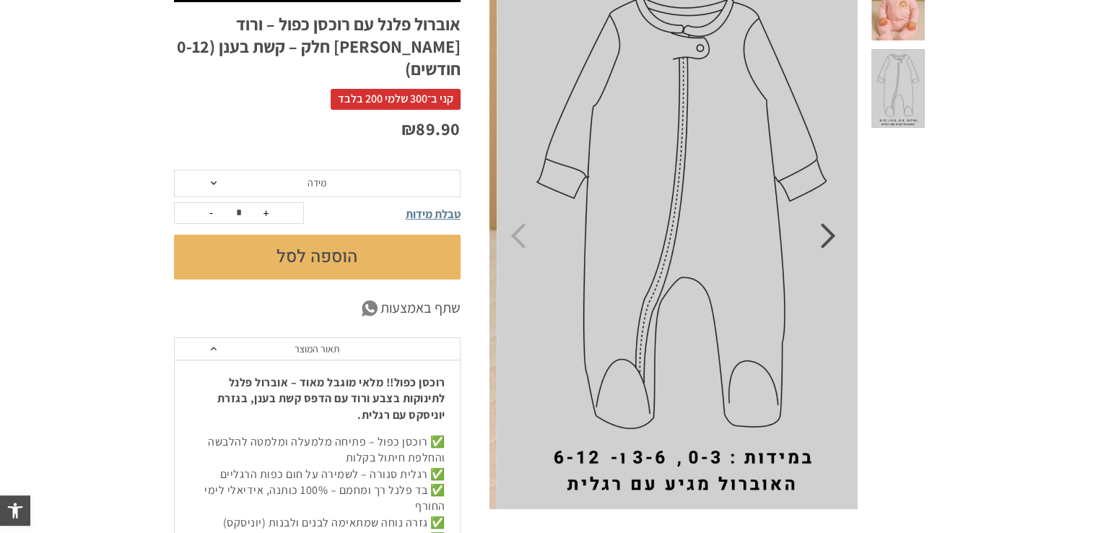
click at [834, 246] on icon "Next" at bounding box center [828, 235] width 15 height 25
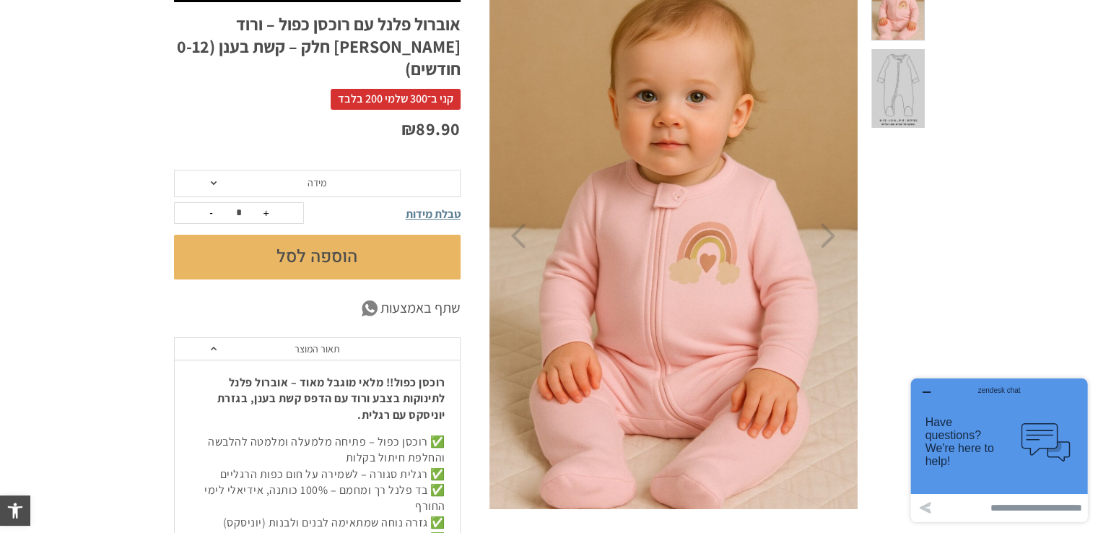
click at [726, 212] on img at bounding box center [674, 236] width 370 height 555
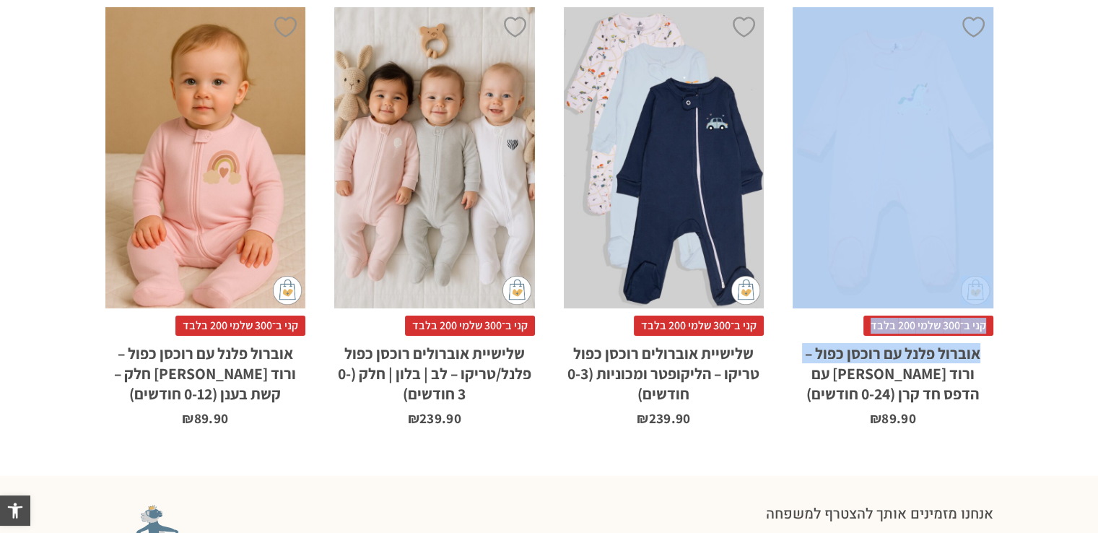
drag, startPoint x: 1097, startPoint y: 292, endPoint x: 1108, endPoint y: 368, distance: 76.0
click at [1093, 369] on section "מוצרים דומים הוספה ל-Wishlist x בחירת מידה 0-3m 3-6m 6-12m 12-18m 18-24m קני ב־…" at bounding box center [549, 194] width 1098 height 478
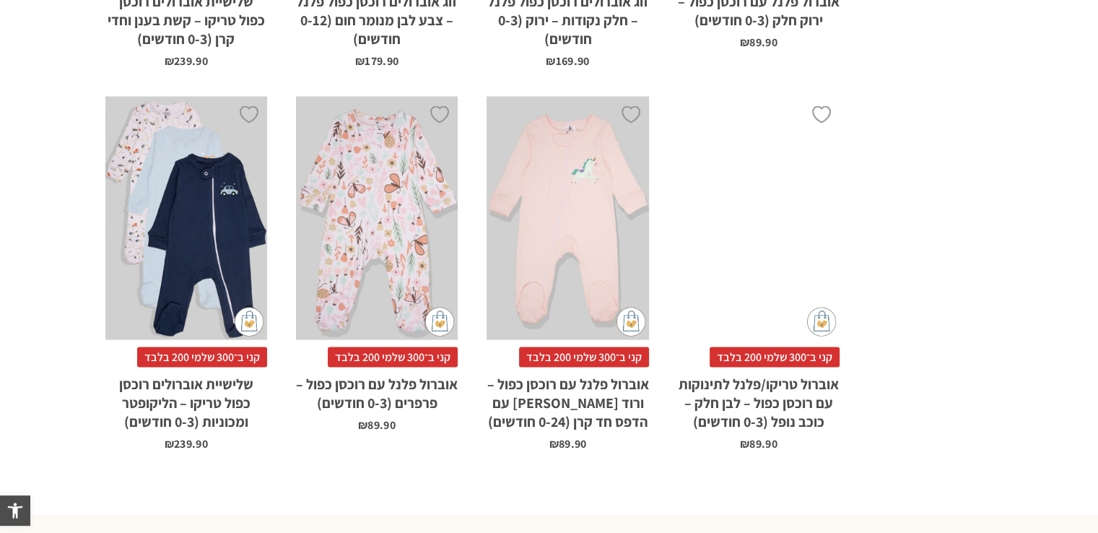
click at [622, 202] on div "x בחירת מידה 0-3m 3-6m 6-12m 12-18m 18-24m" at bounding box center [568, 218] width 162 height 243
click at [582, 219] on div "x בחירת מידה 0-3m 3-6m 6-12m 12-18m 18-24m" at bounding box center [568, 218] width 162 height 243
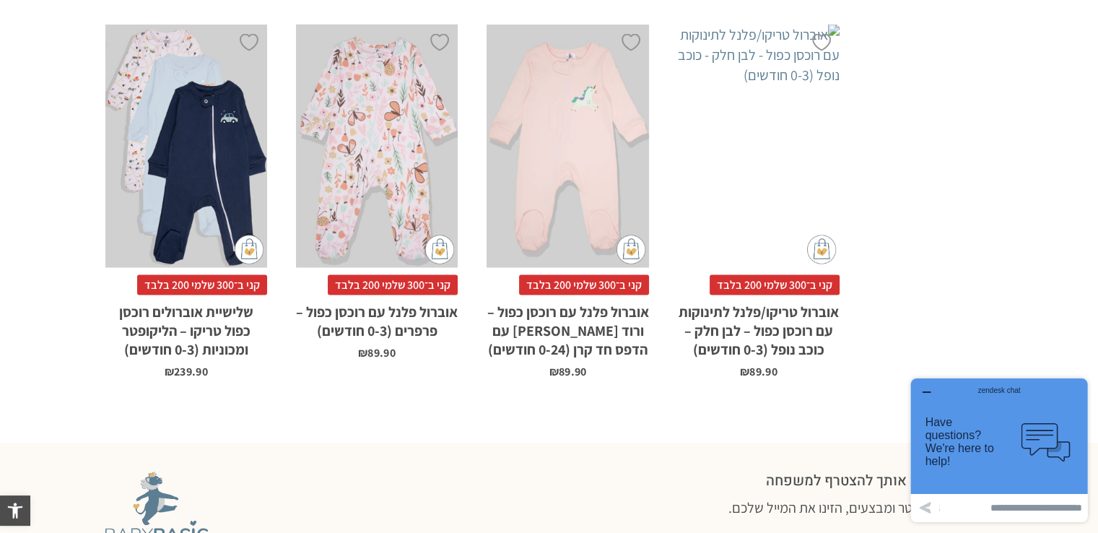
click at [573, 121] on div "x בחירת מידה 0-3m 3-6m 6-12m 12-18m 18-24m" at bounding box center [568, 146] width 162 height 243
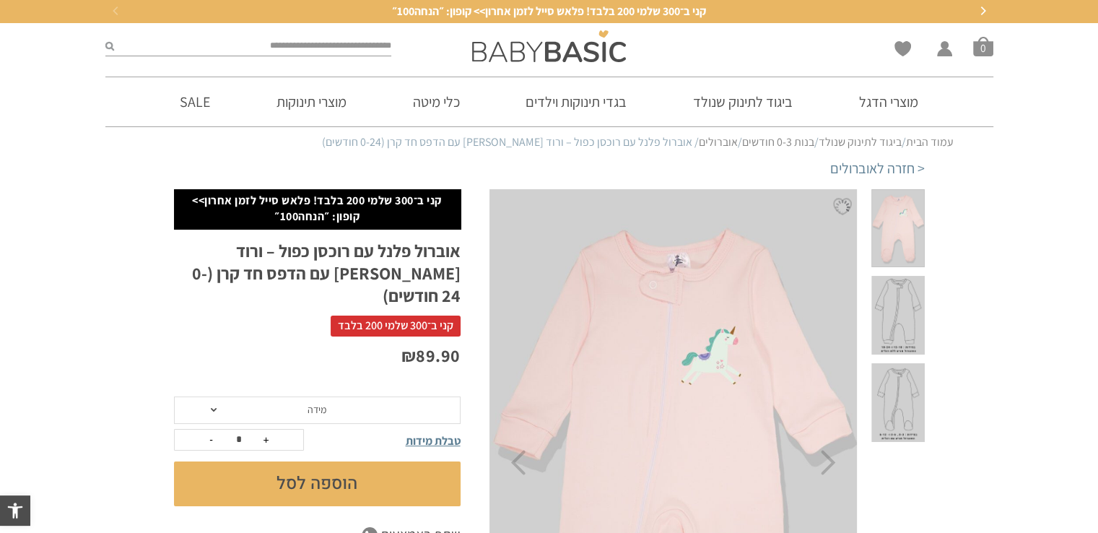
click at [724, 296] on img at bounding box center [674, 462] width 370 height 547
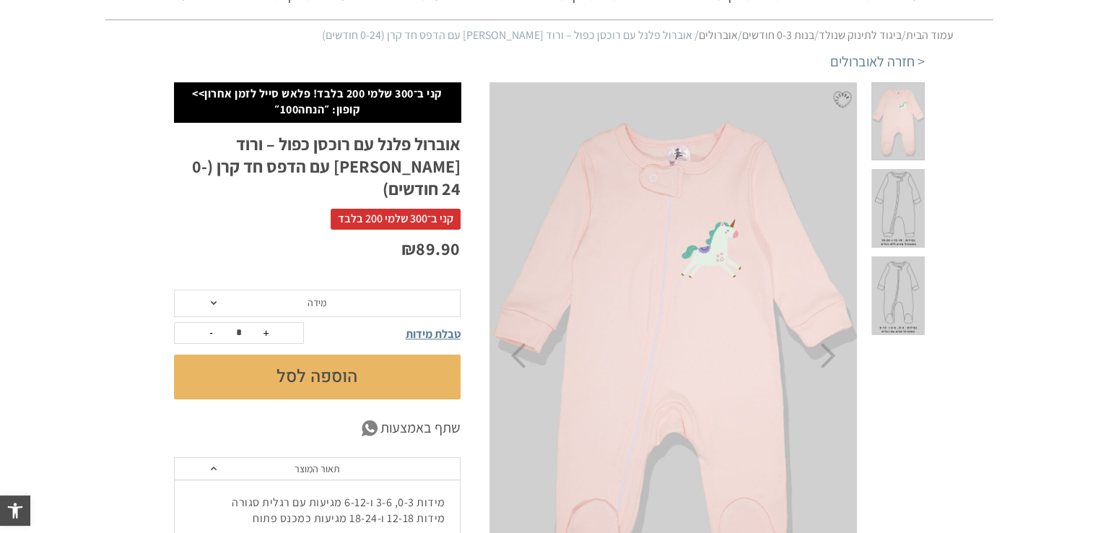
scroll to position [144, 0]
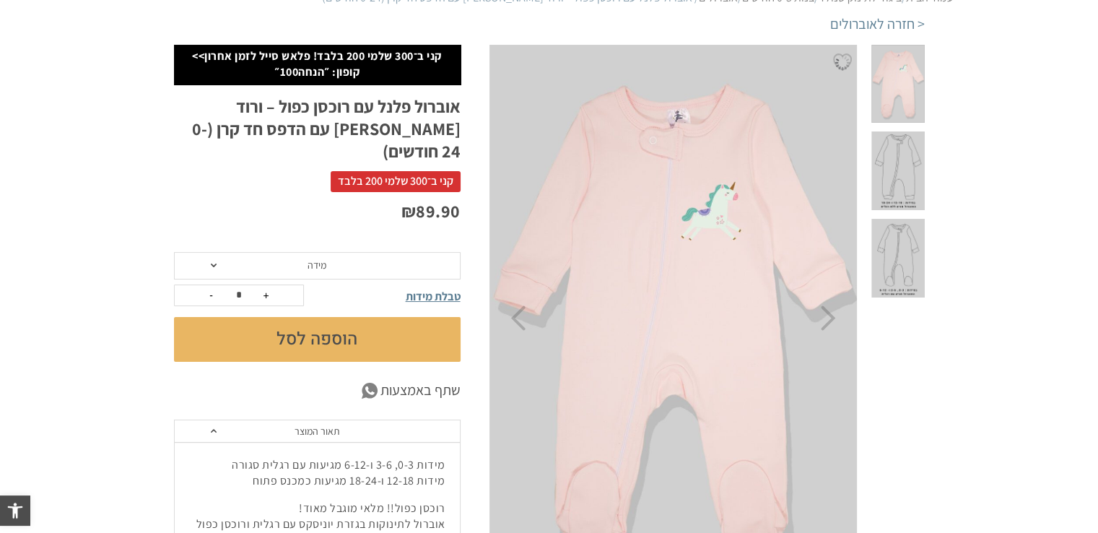
click at [813, 321] on img at bounding box center [674, 318] width 370 height 547
click at [828, 331] on img at bounding box center [674, 318] width 370 height 547
click at [825, 324] on icon "Next" at bounding box center [828, 317] width 15 height 25
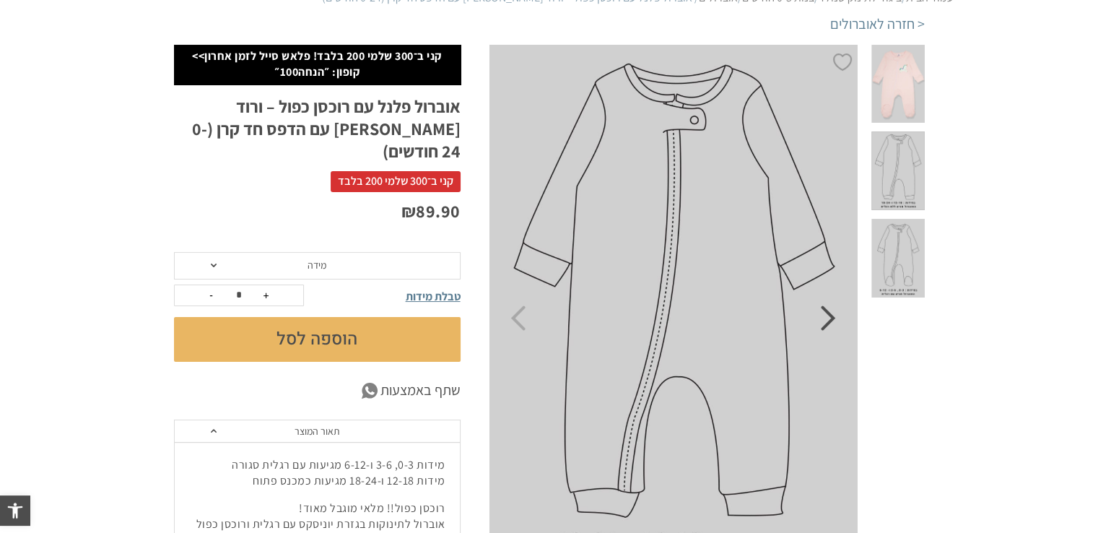
click at [825, 324] on icon "Next" at bounding box center [828, 317] width 15 height 25
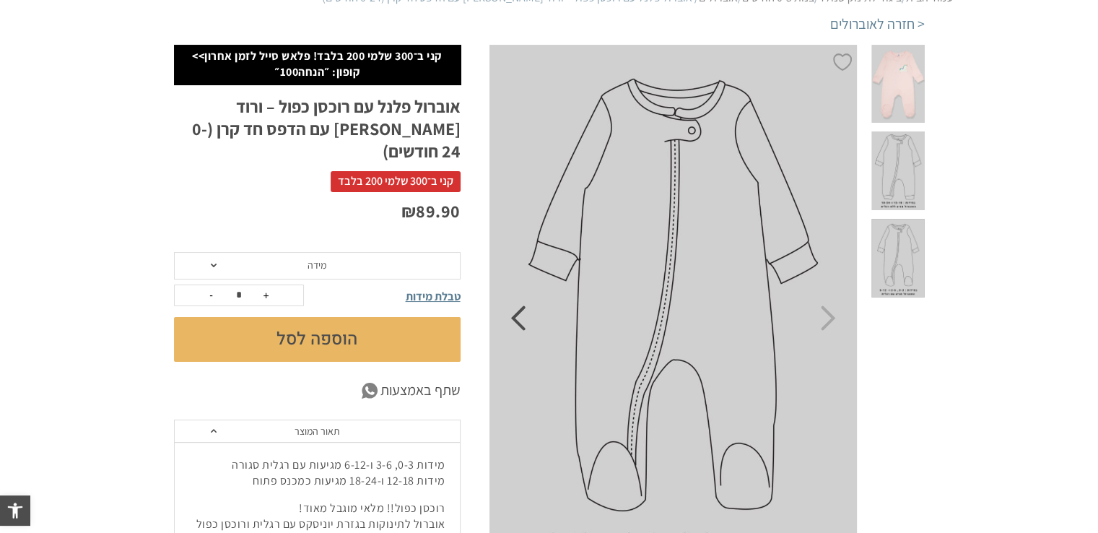
scroll to position [0, 0]
click at [524, 321] on icon "Previous" at bounding box center [518, 317] width 15 height 25
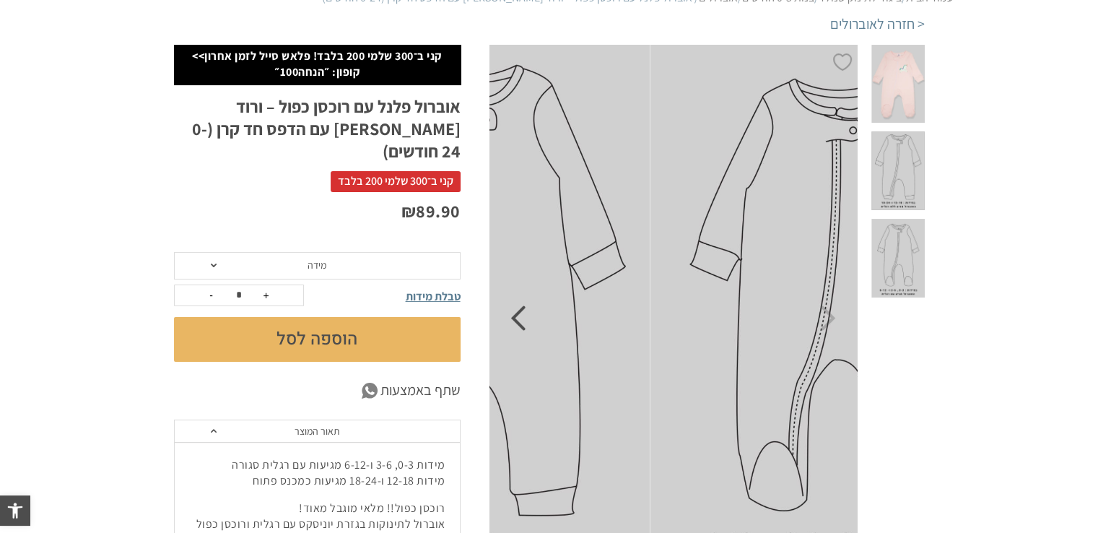
click at [524, 321] on icon "Previous" at bounding box center [518, 317] width 15 height 25
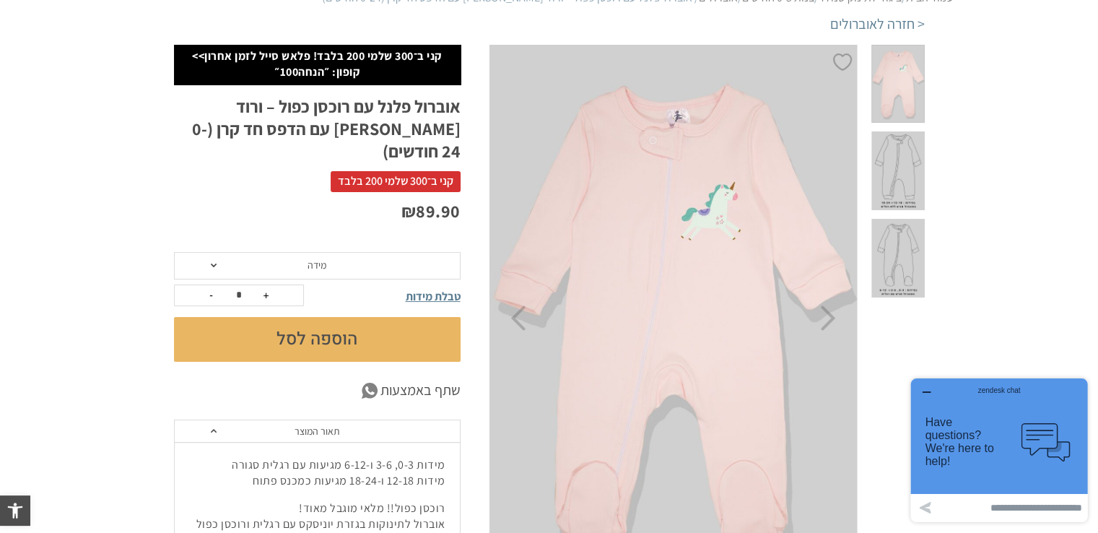
click at [598, 195] on img at bounding box center [673, 318] width 370 height 547
click at [900, 95] on span at bounding box center [898, 84] width 53 height 79
click at [879, 159] on div at bounding box center [897, 318] width 77 height 547
click at [910, 143] on span at bounding box center [898, 170] width 53 height 79
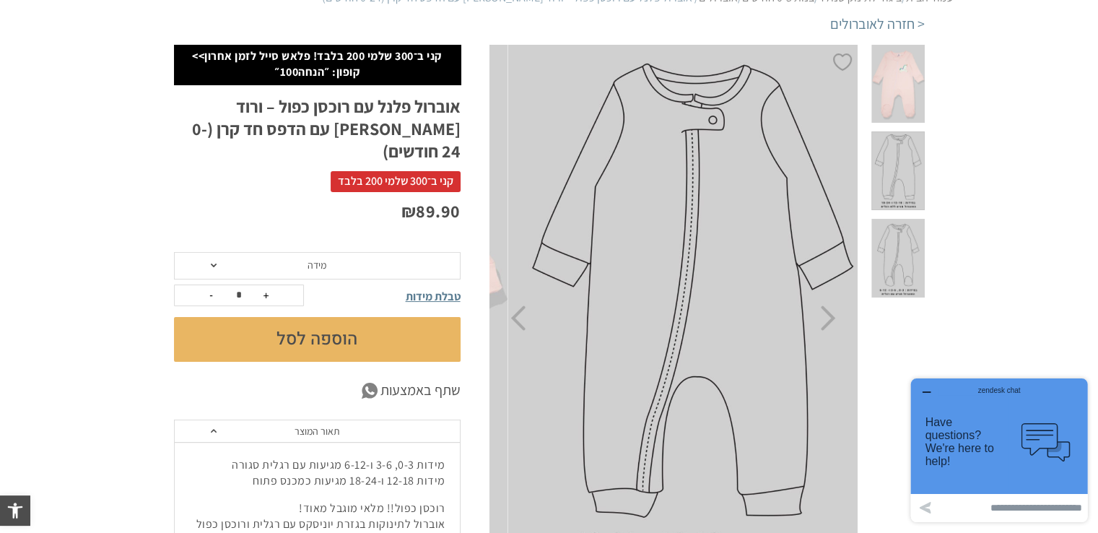
click at [909, 219] on span at bounding box center [898, 258] width 53 height 79
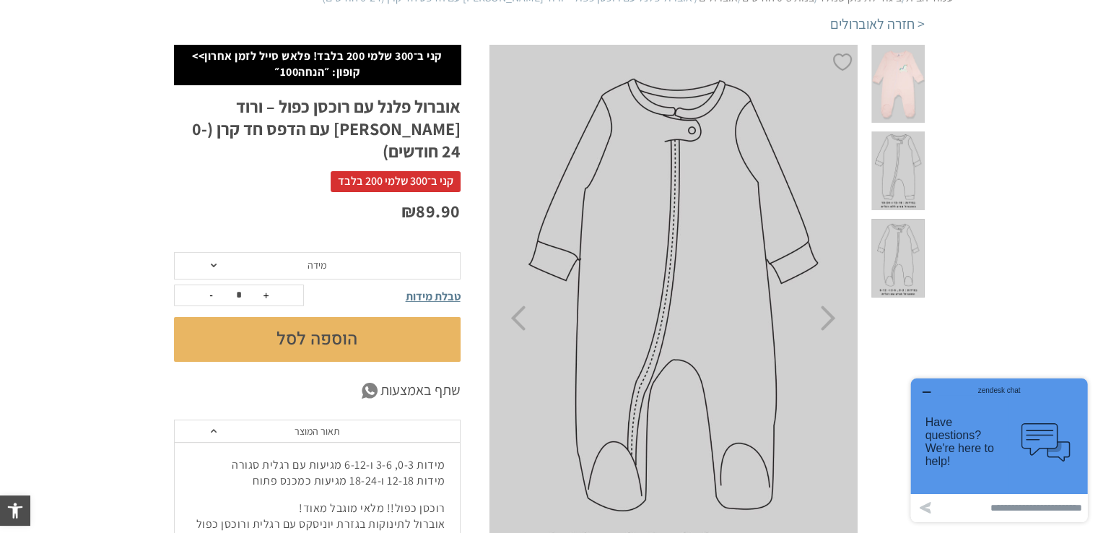
click at [921, 65] on span at bounding box center [898, 84] width 53 height 79
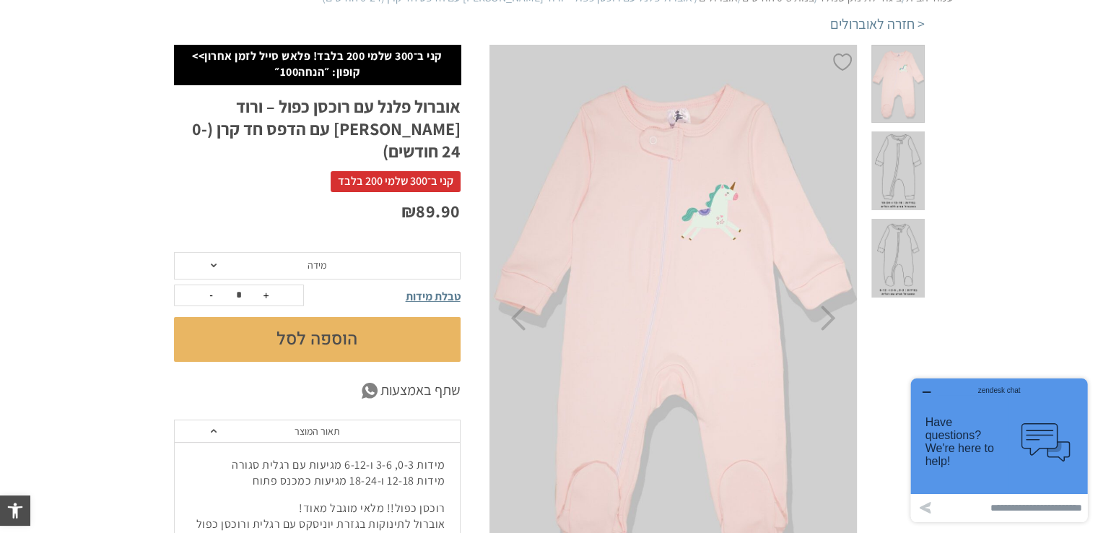
click at [707, 188] on img at bounding box center [674, 318] width 370 height 547
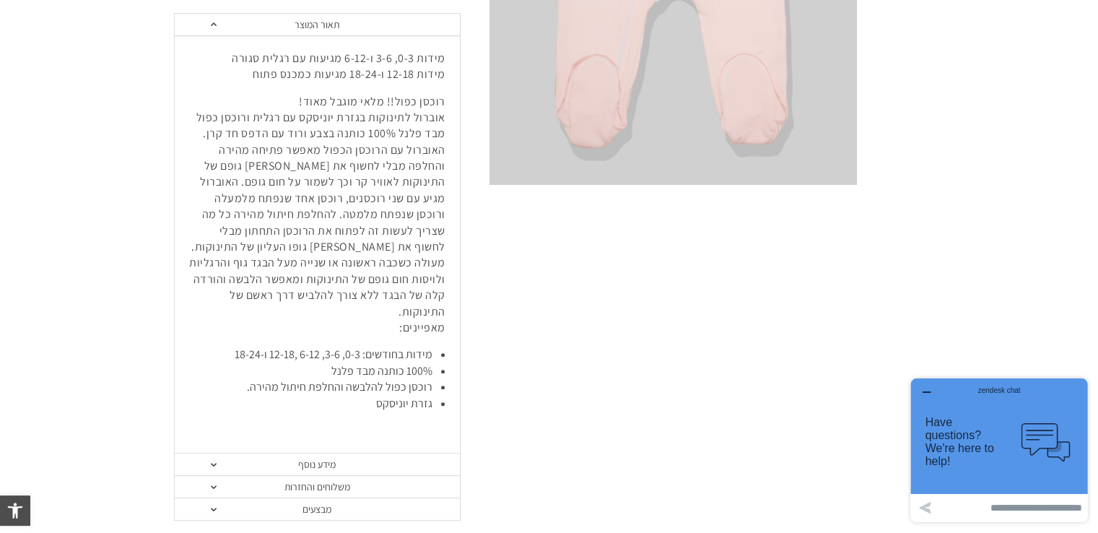
scroll to position [505, 0]
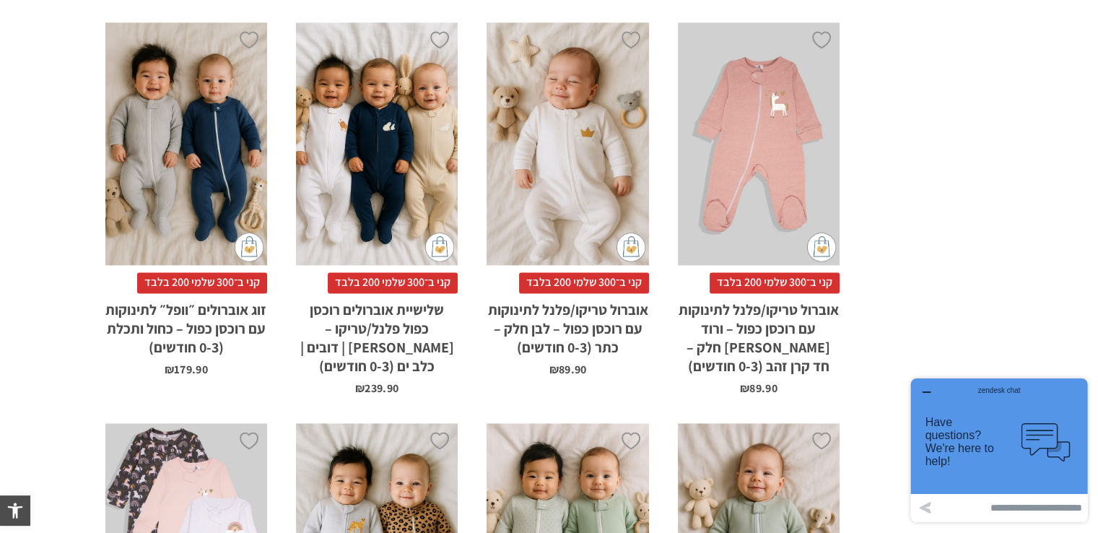
scroll to position [2246, 0]
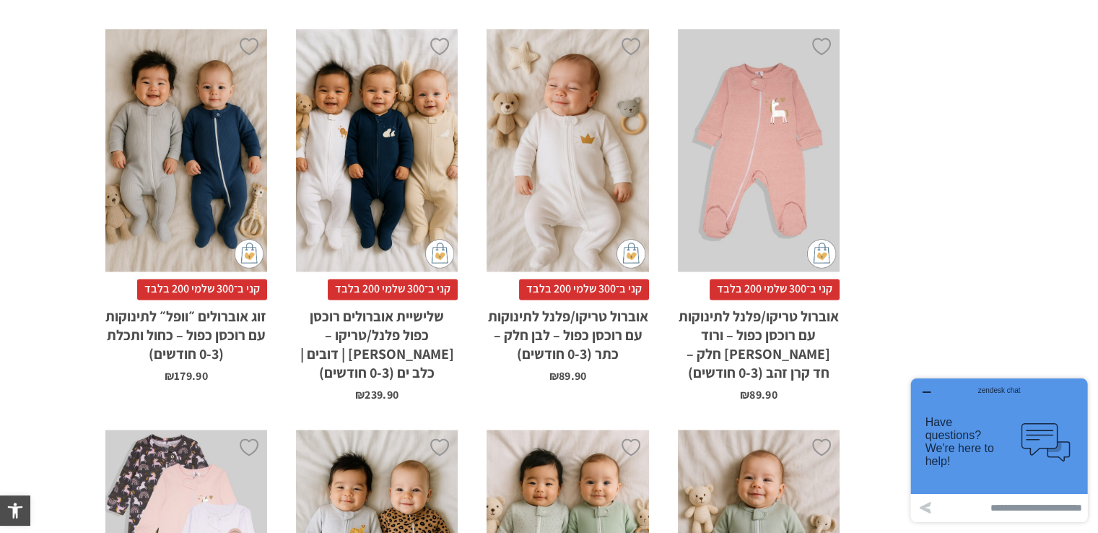
click at [749, 131] on div "x בחירת סוג בד טריקו (עונת מעבר/קיץ) פלנל (חורף)" at bounding box center [759, 150] width 162 height 243
click at [732, 142] on div "x בחירת סוג בד טריקו (עונת מעבר/קיץ) פלנל (חורף)" at bounding box center [759, 150] width 162 height 243
click at [740, 139] on div "x בחירת סוג בד טריקו (עונת מעבר/קיץ) פלנל (חורף)" at bounding box center [759, 150] width 162 height 243
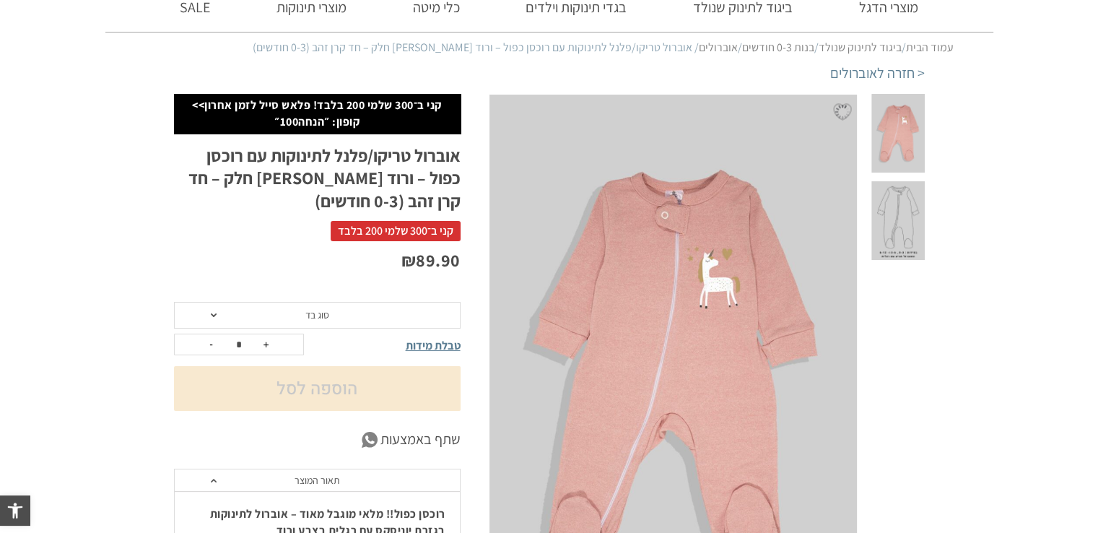
scroll to position [95, 0]
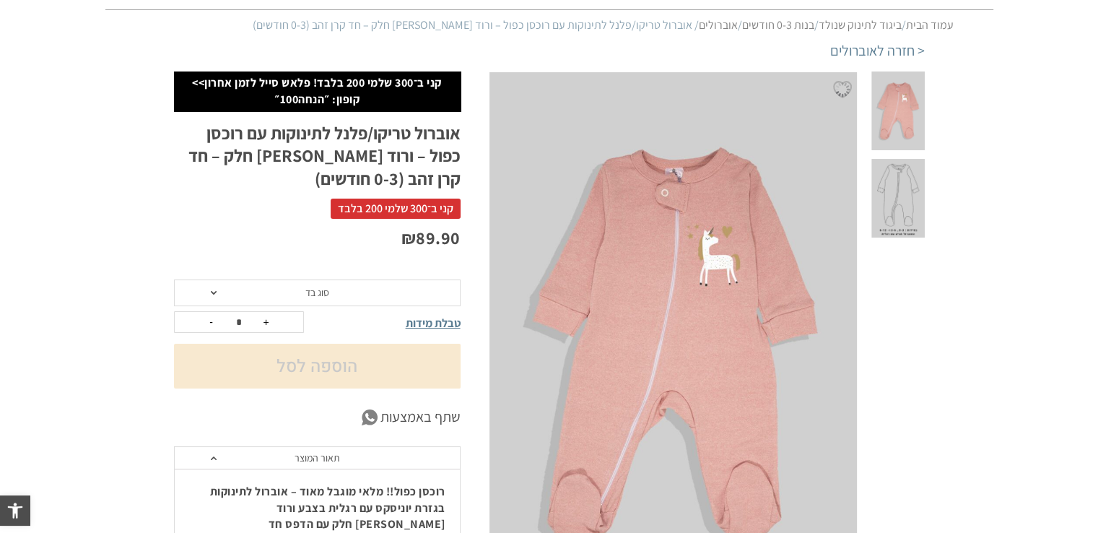
click at [734, 191] on img at bounding box center [674, 345] width 370 height 547
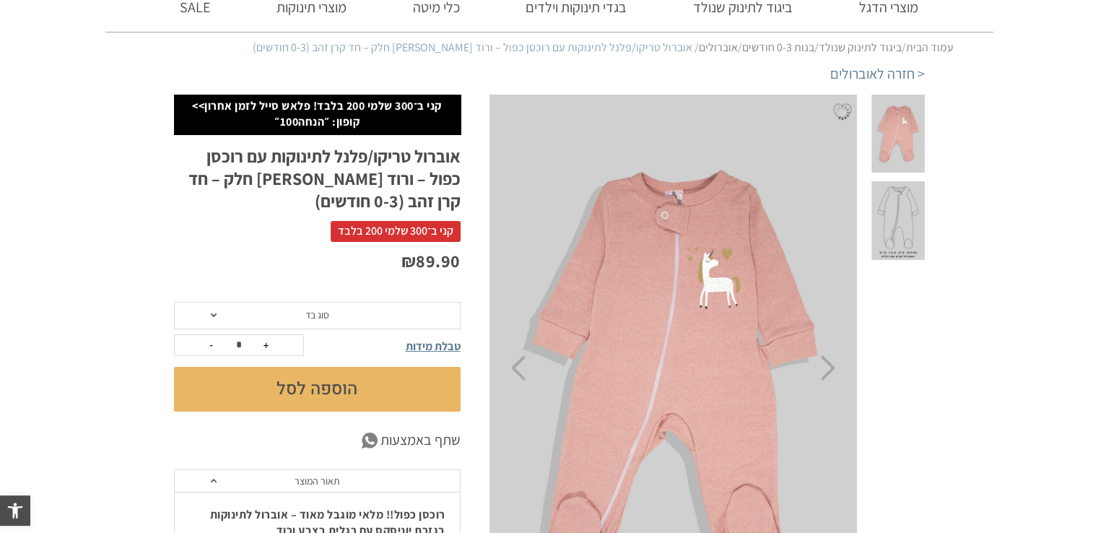
scroll to position [0, 0]
click at [623, 219] on img at bounding box center [674, 368] width 370 height 547
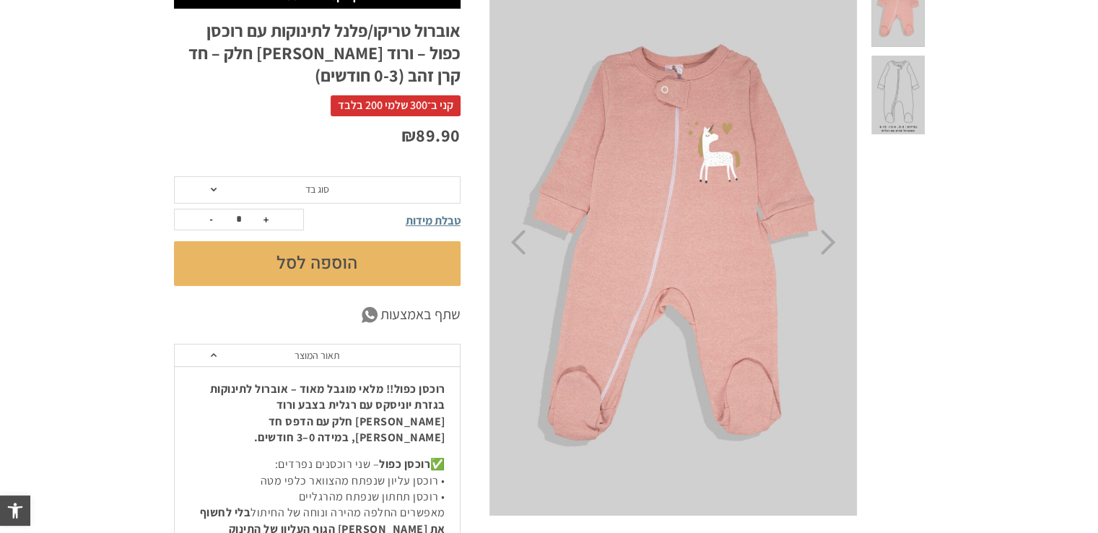
scroll to position [239, 0]
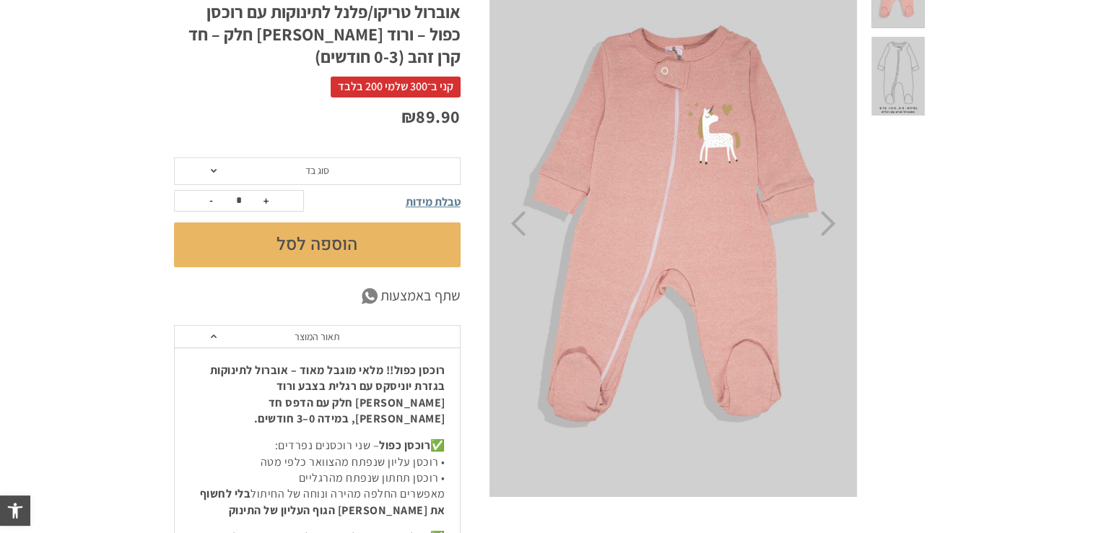
click at [650, 292] on img at bounding box center [674, 223] width 370 height 547
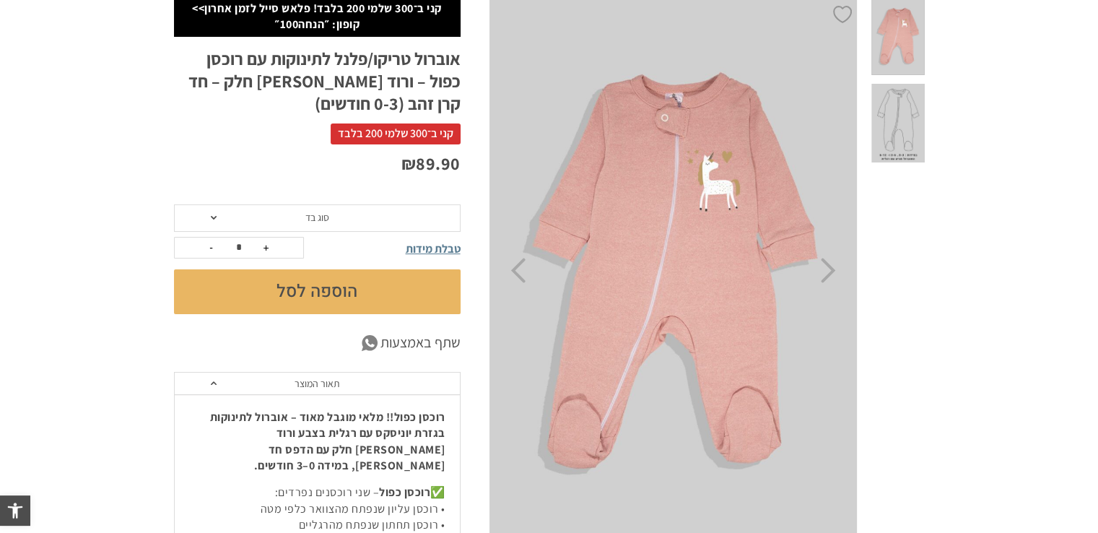
scroll to position [167, 0]
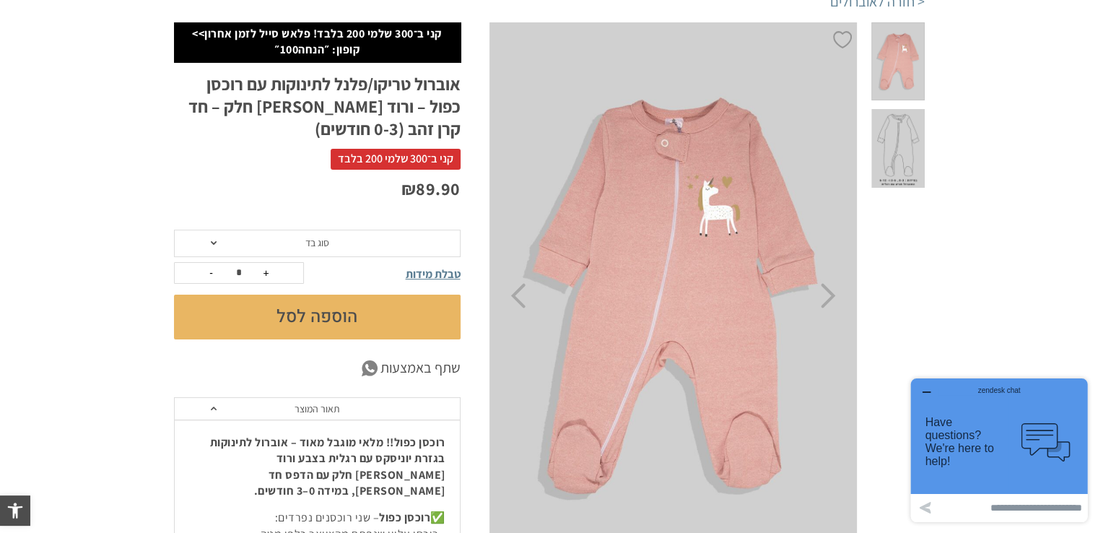
click at [505, 313] on img at bounding box center [674, 295] width 370 height 547
click at [520, 305] on icon "Previous" at bounding box center [518, 295] width 15 height 25
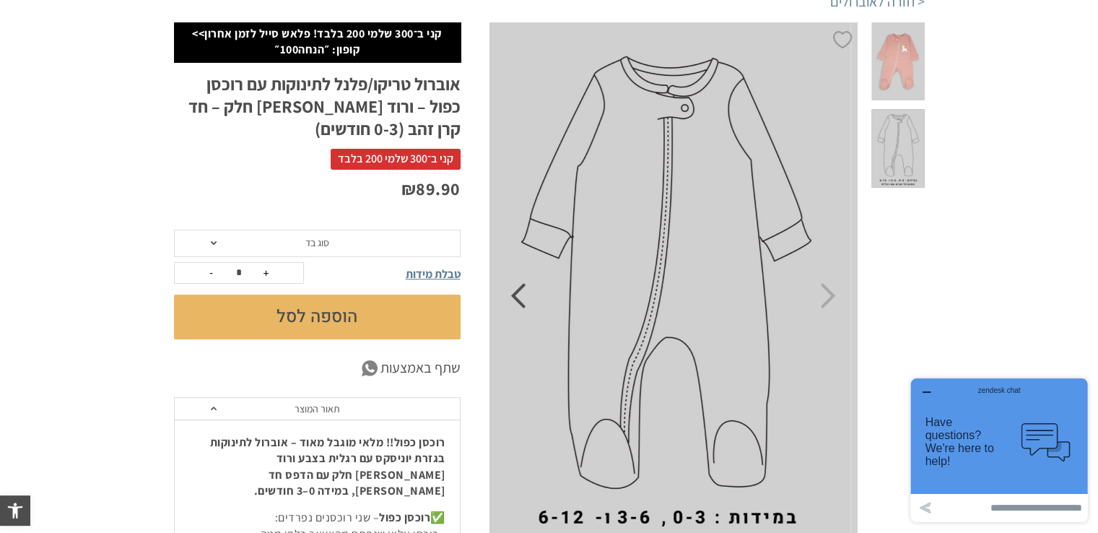
click at [520, 305] on icon "Previous" at bounding box center [518, 295] width 15 height 25
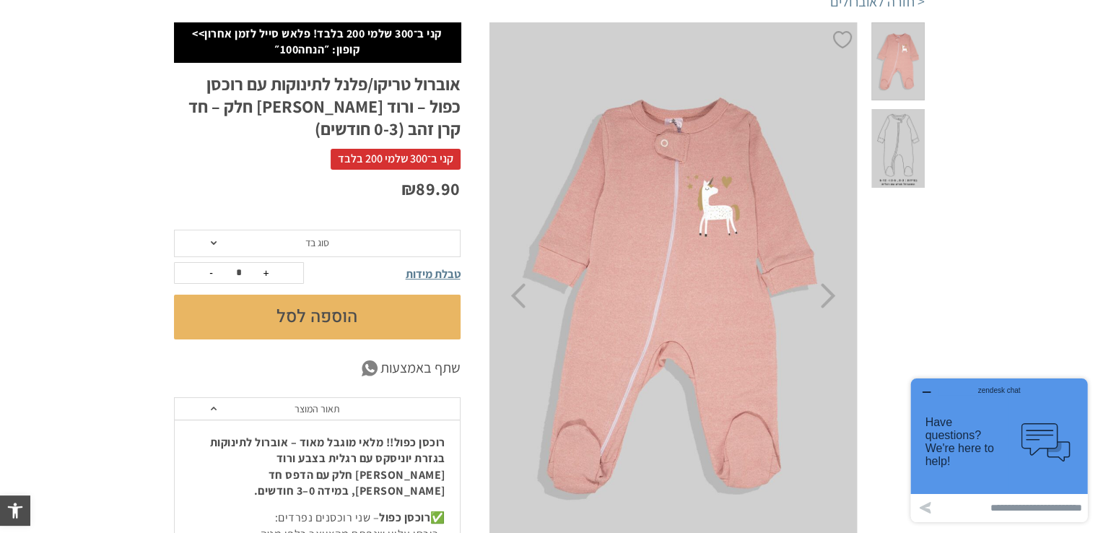
click at [669, 201] on img at bounding box center [673, 295] width 370 height 547
drag, startPoint x: 897, startPoint y: 114, endPoint x: 901, endPoint y: 83, distance: 31.3
click at [898, 113] on span at bounding box center [898, 148] width 53 height 79
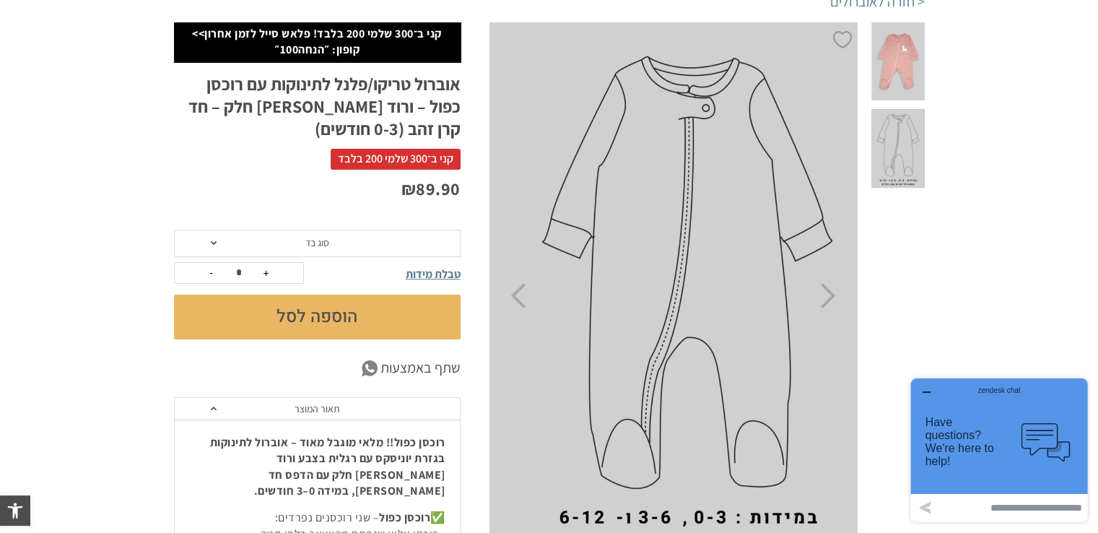
click at [900, 52] on span at bounding box center [898, 61] width 53 height 79
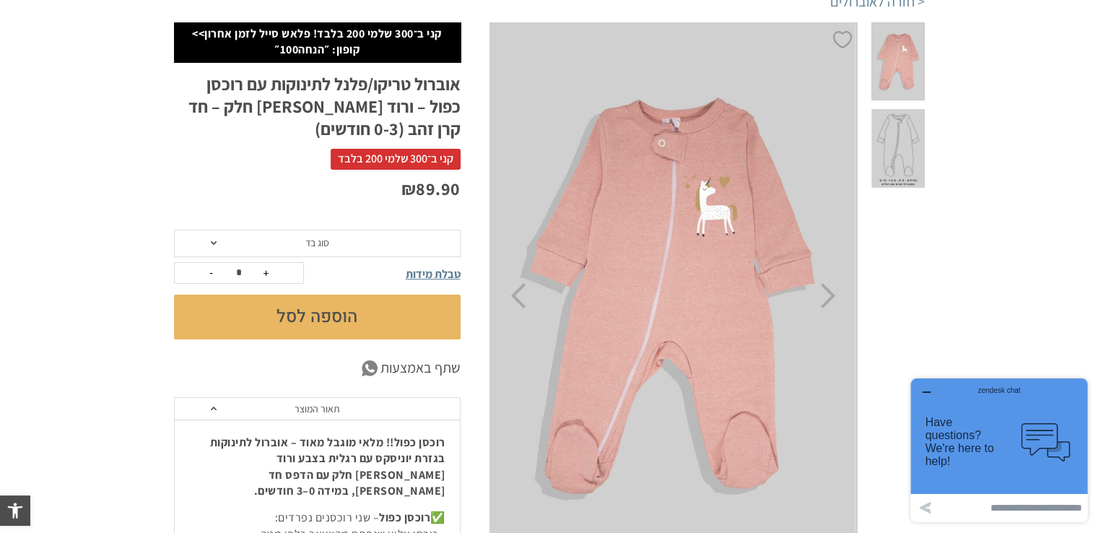
click at [731, 175] on img at bounding box center [671, 295] width 370 height 547
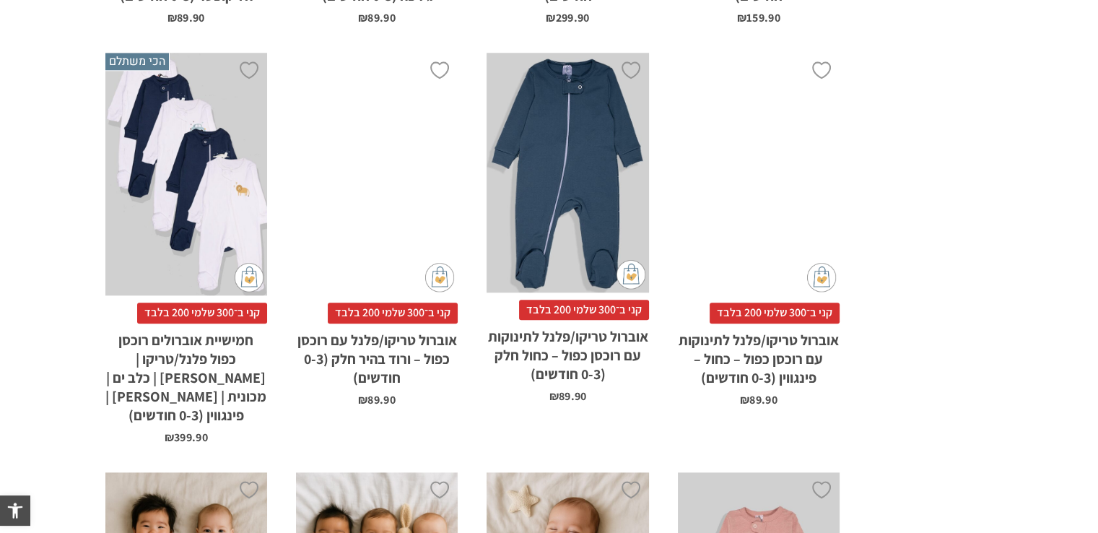
scroll to position [2136, 0]
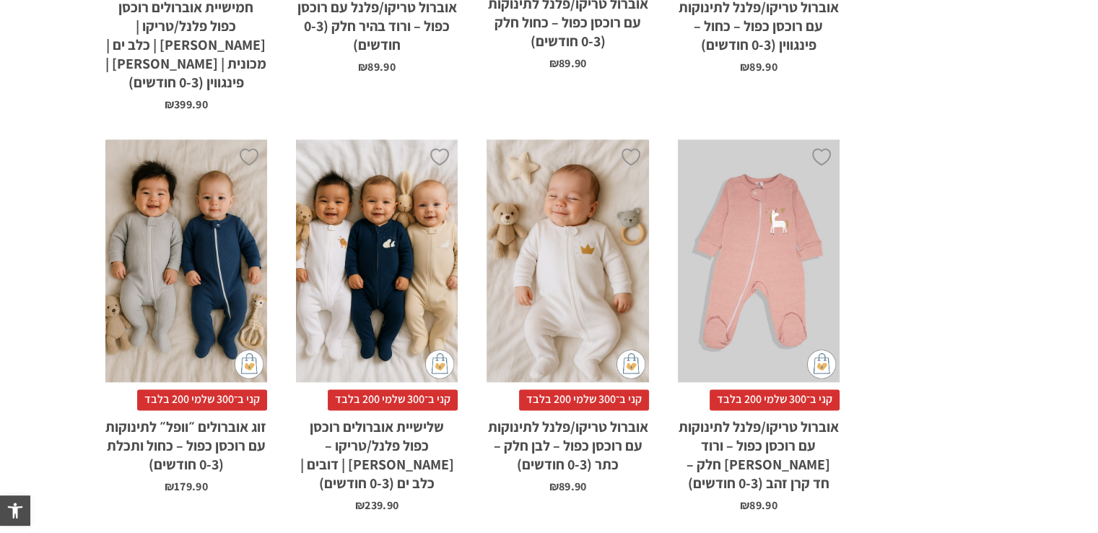
click at [588, 261] on div "x בחירת סוג בד טריקו (עונת מעבר/קיץ) פלנל (חורף)" at bounding box center [568, 260] width 162 height 243
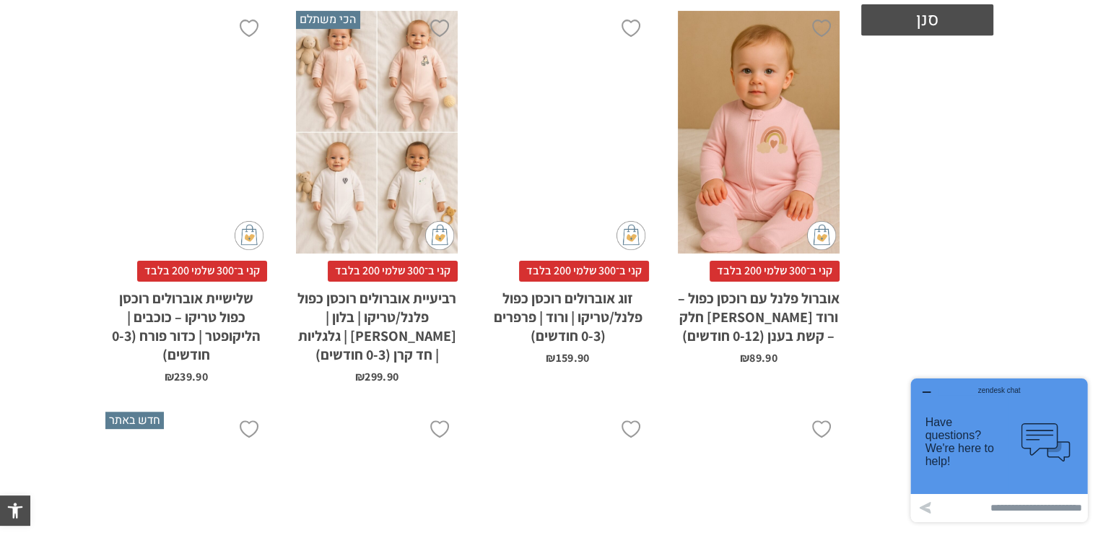
scroll to position [625, 0]
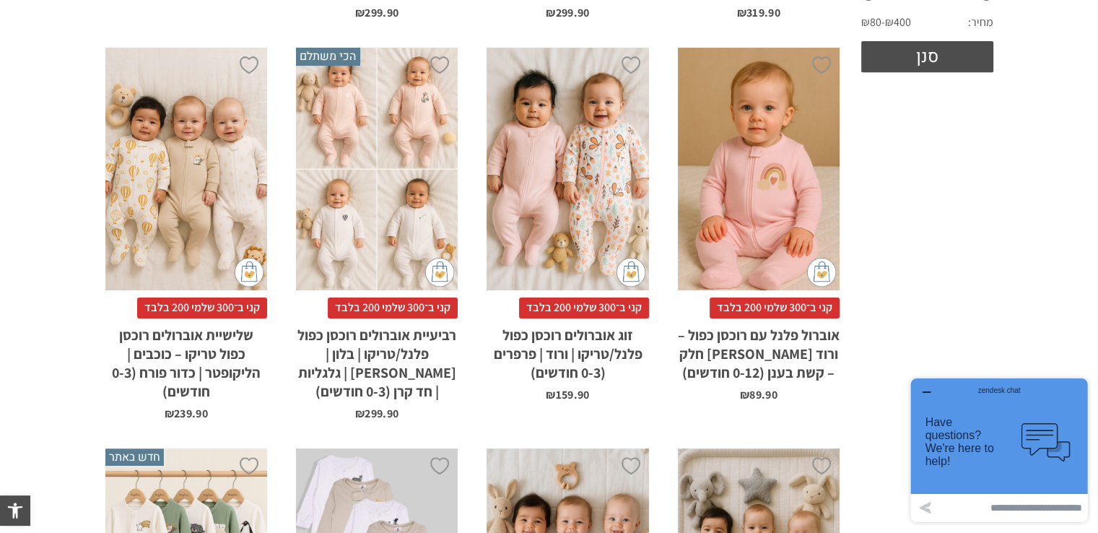
click at [408, 163] on div "x בחירת סוג בד טריקו (עונת מעבר/קיץ) פלנל (חורף)" at bounding box center [377, 169] width 162 height 243
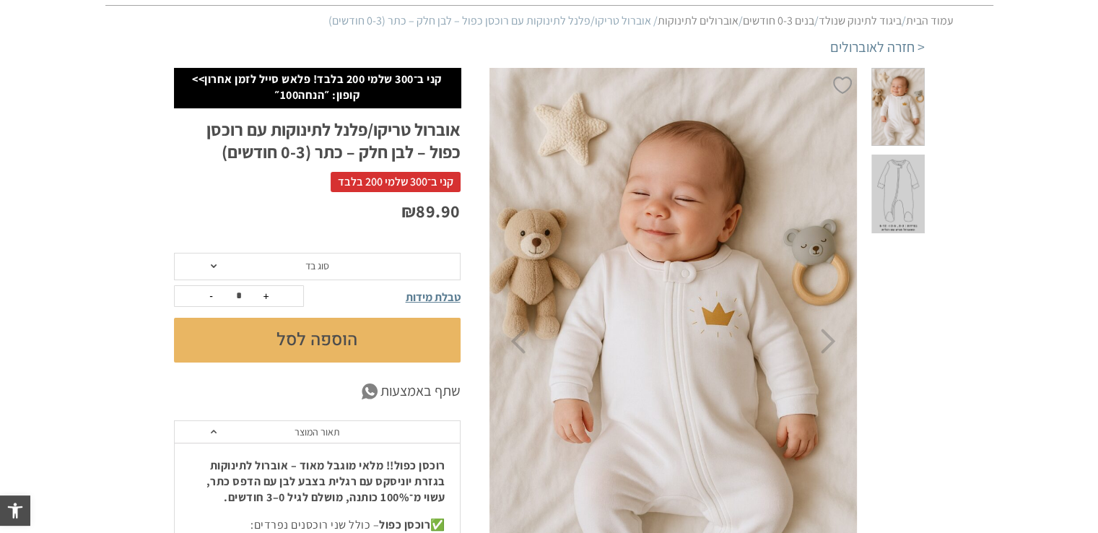
click at [612, 254] on img at bounding box center [674, 341] width 370 height 555
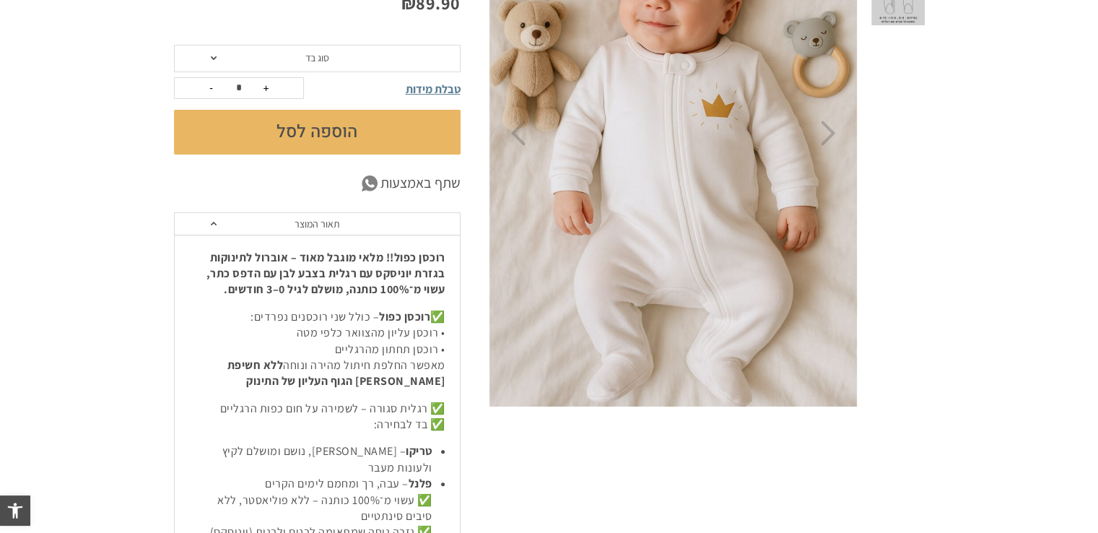
scroll to position [361, 0]
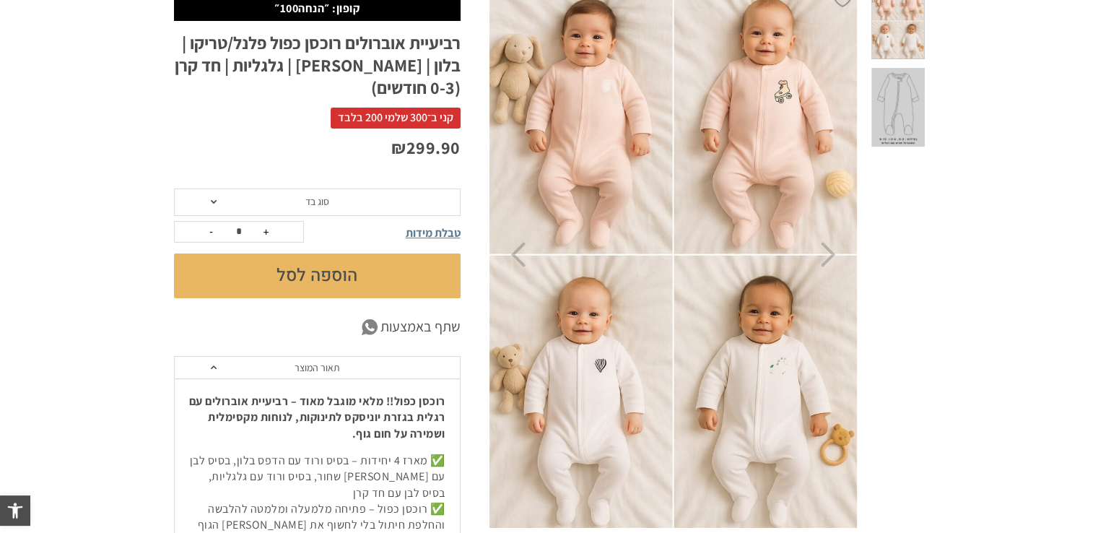
scroll to position [217, 0]
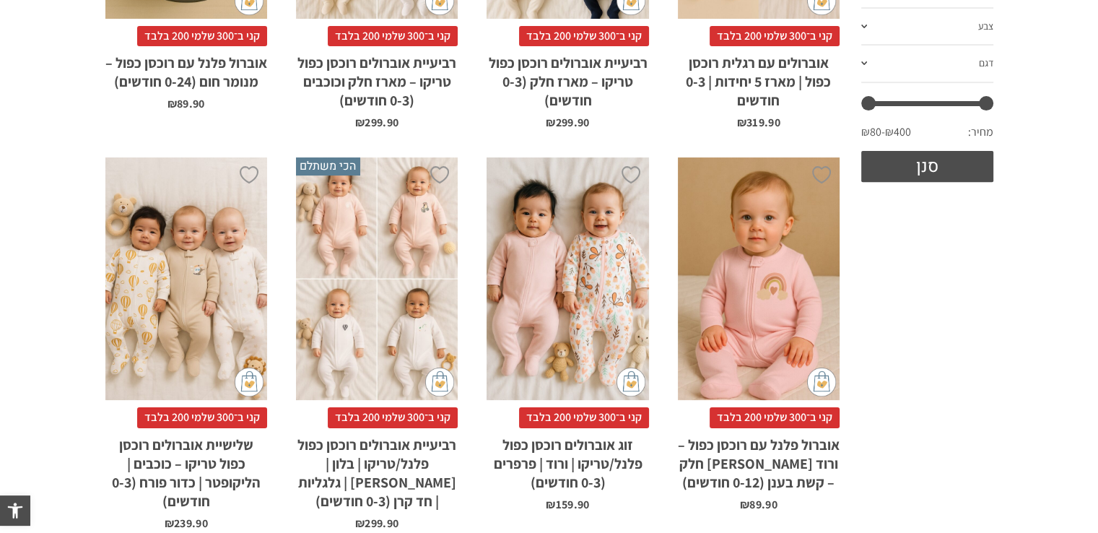
scroll to position [542, 0]
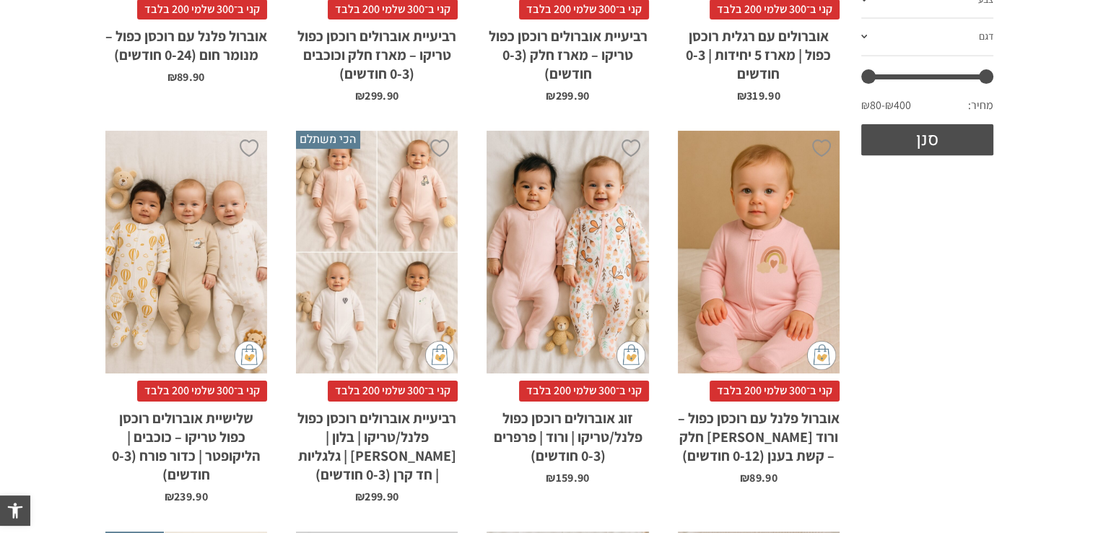
click at [757, 214] on div "x בחירת מידה 0-3m 3-6m 6-12m" at bounding box center [759, 252] width 162 height 243
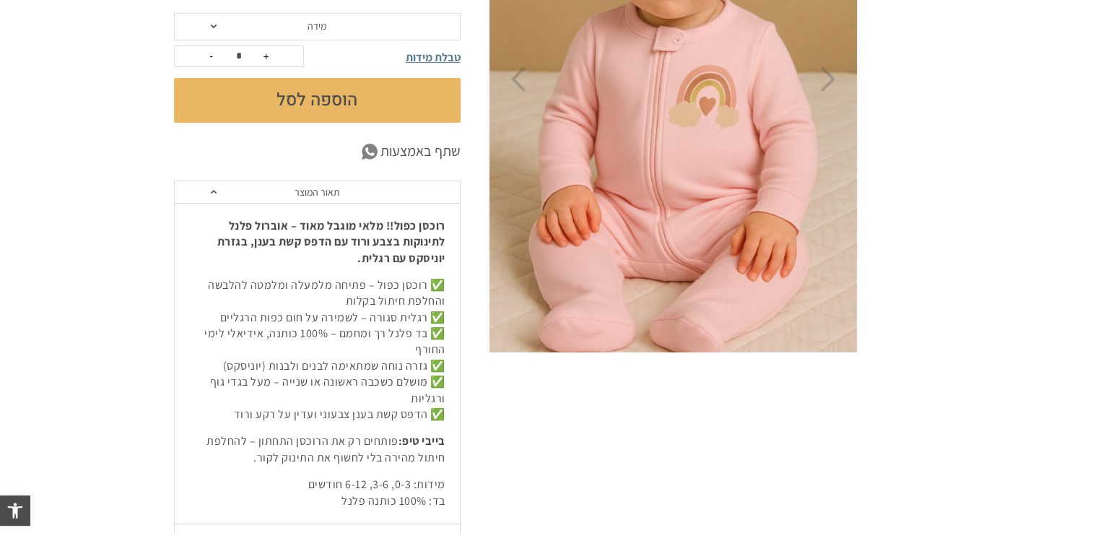
click at [641, 188] on img at bounding box center [674, 79] width 370 height 555
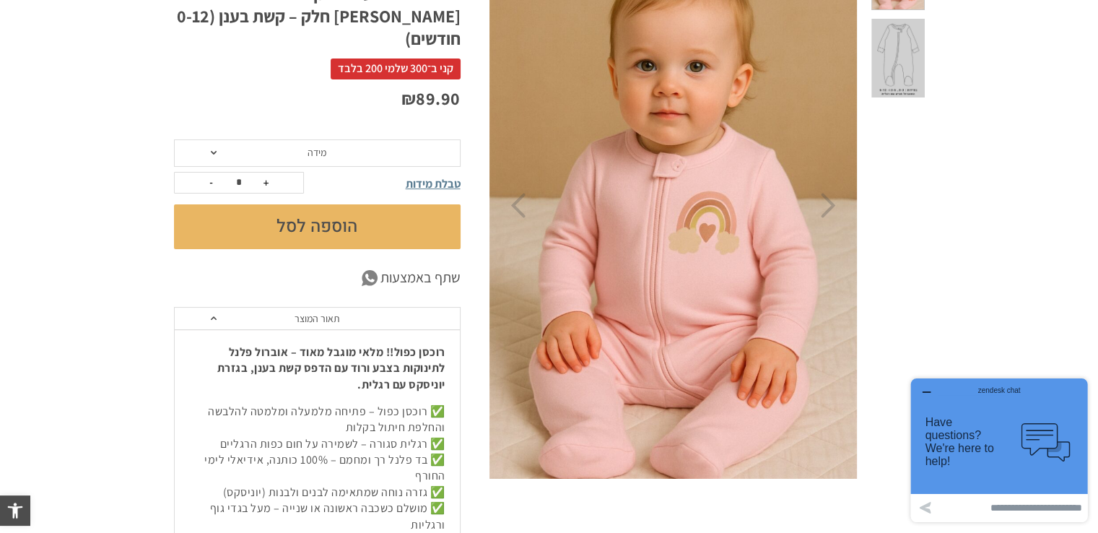
scroll to position [239, 0]
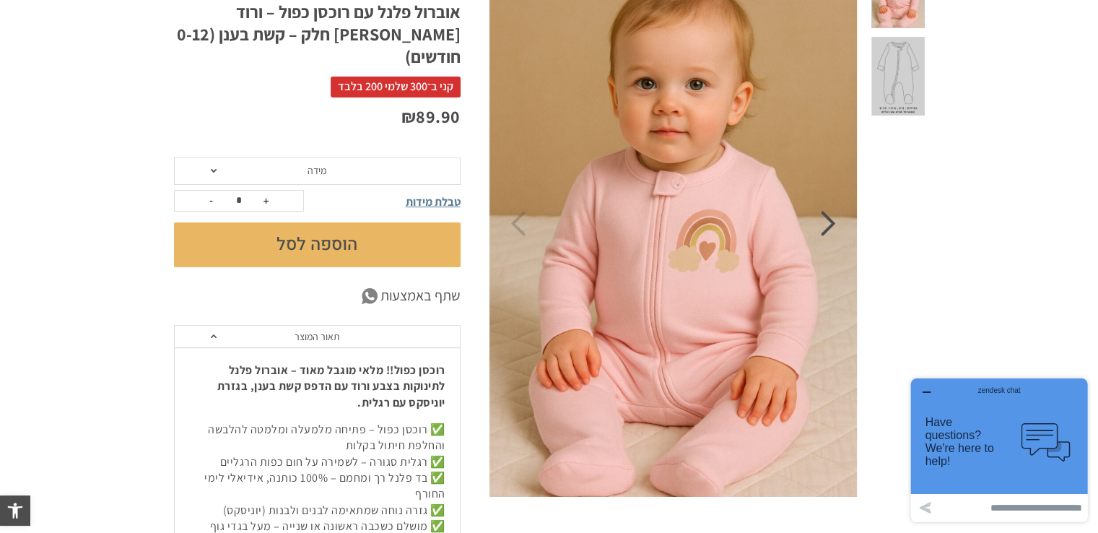
click at [821, 232] on icon "Next" at bounding box center [828, 223] width 15 height 25
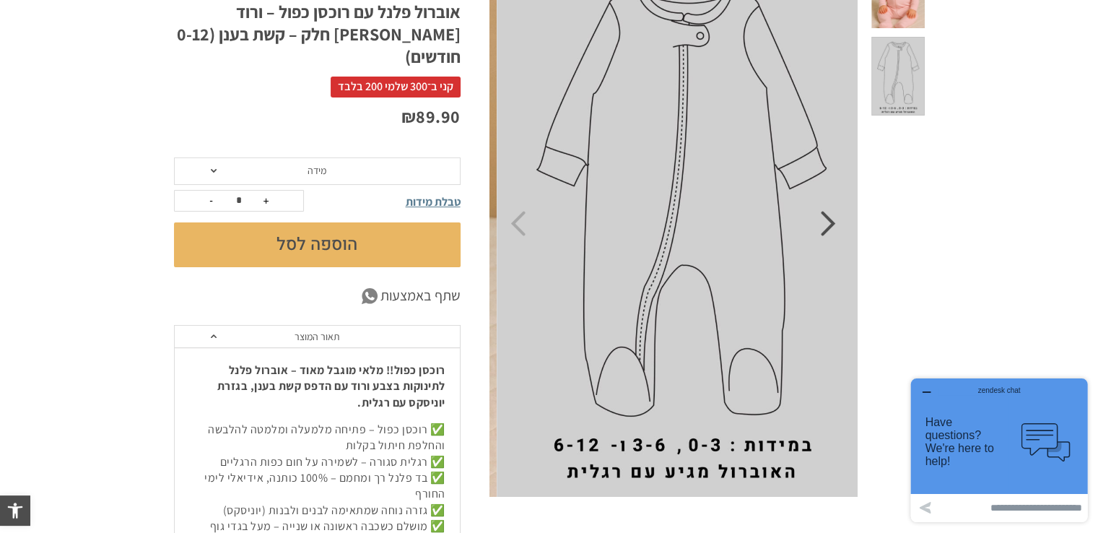
click at [821, 232] on icon "Next" at bounding box center [828, 223] width 15 height 25
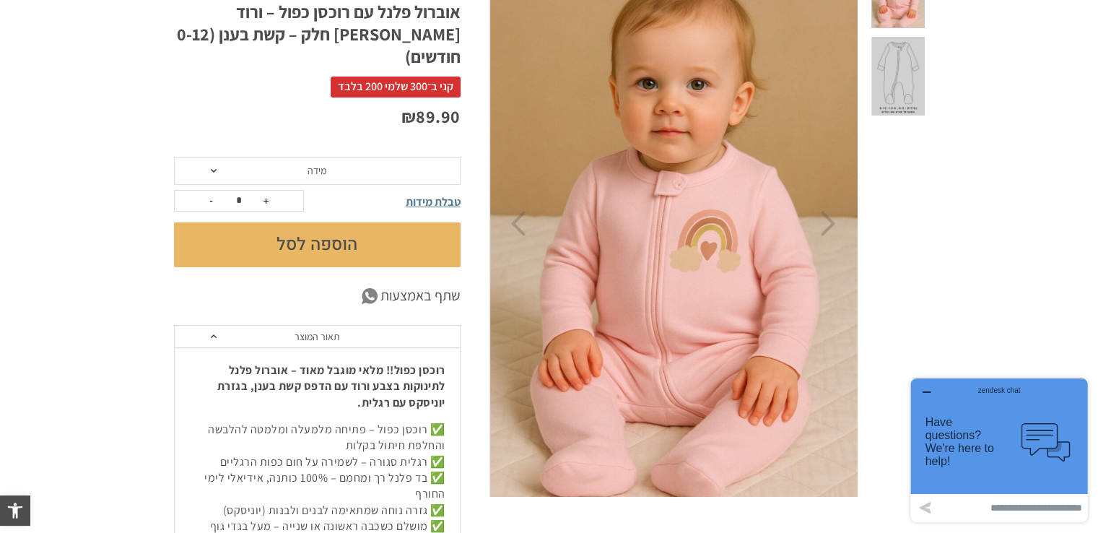
click at [751, 233] on img at bounding box center [675, 224] width 370 height 555
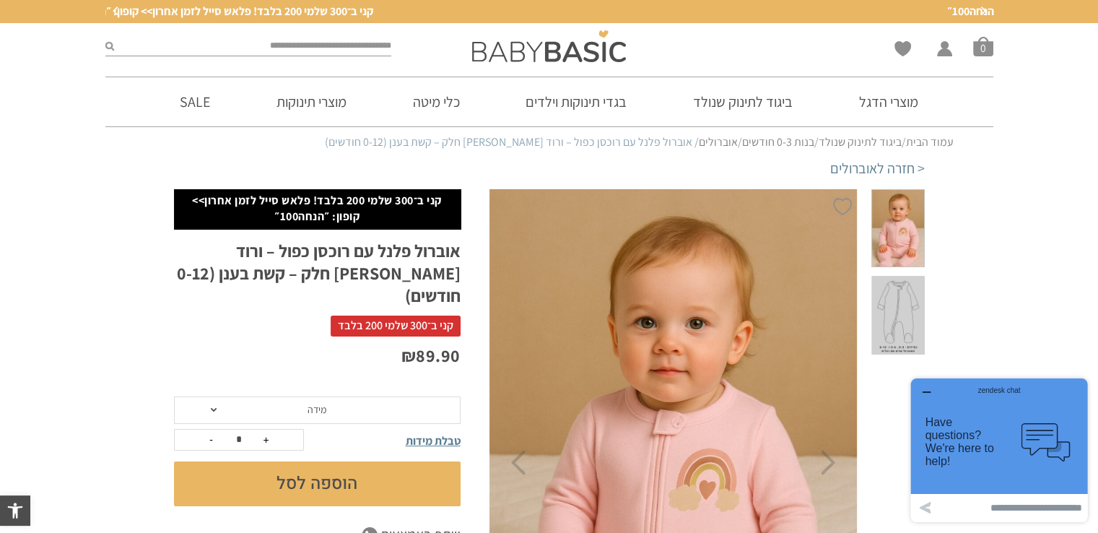
click at [713, 141] on link "אוברולים" at bounding box center [718, 141] width 39 height 15
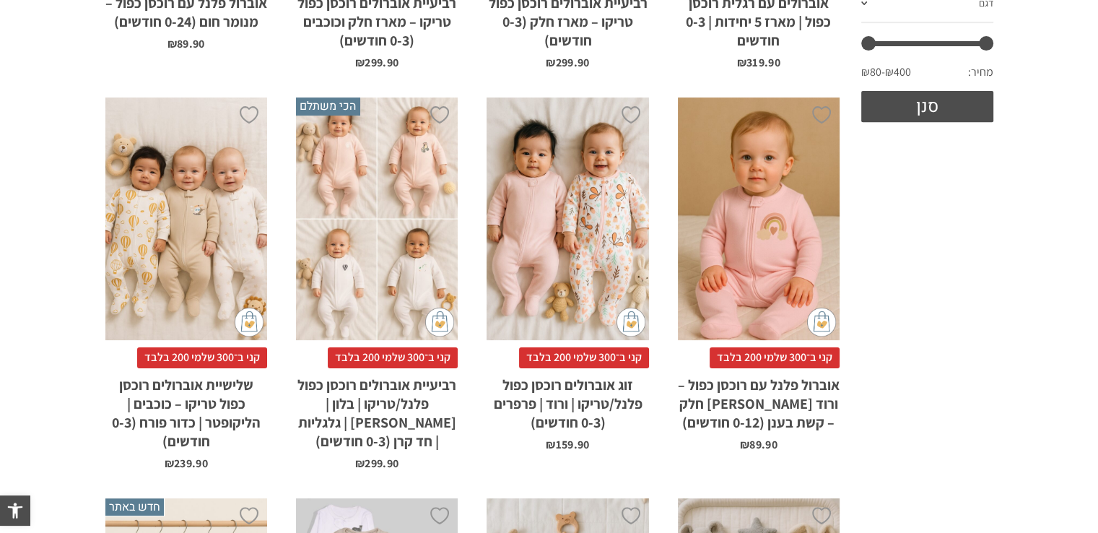
scroll to position [578, 0]
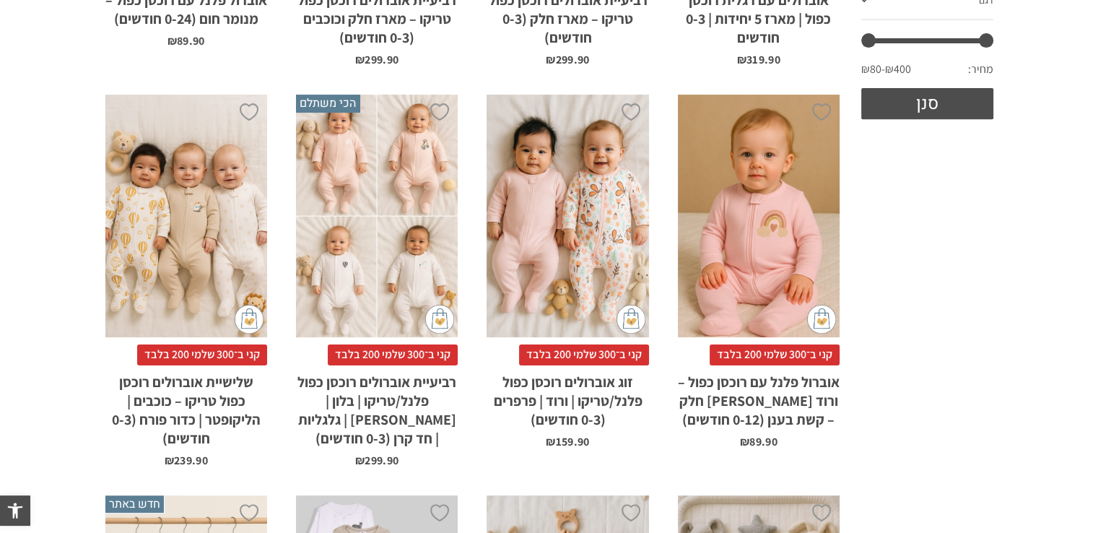
click at [765, 191] on div "x בחירת מידה 0-3m 3-6m 6-12m" at bounding box center [759, 216] width 162 height 243
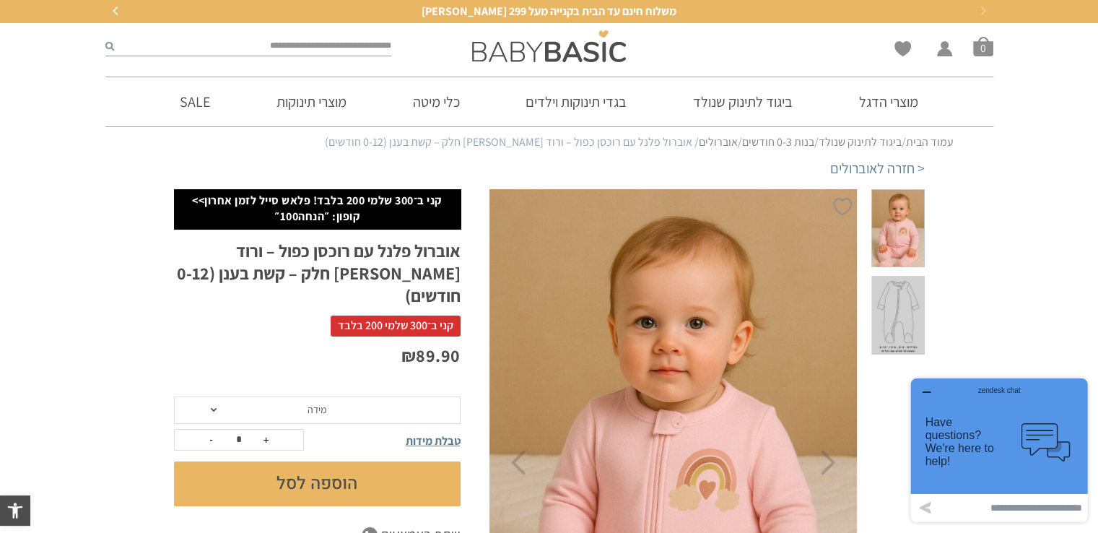
click at [721, 134] on link "אוברולים" at bounding box center [718, 141] width 39 height 15
